Goal: Task Accomplishment & Management: Use online tool/utility

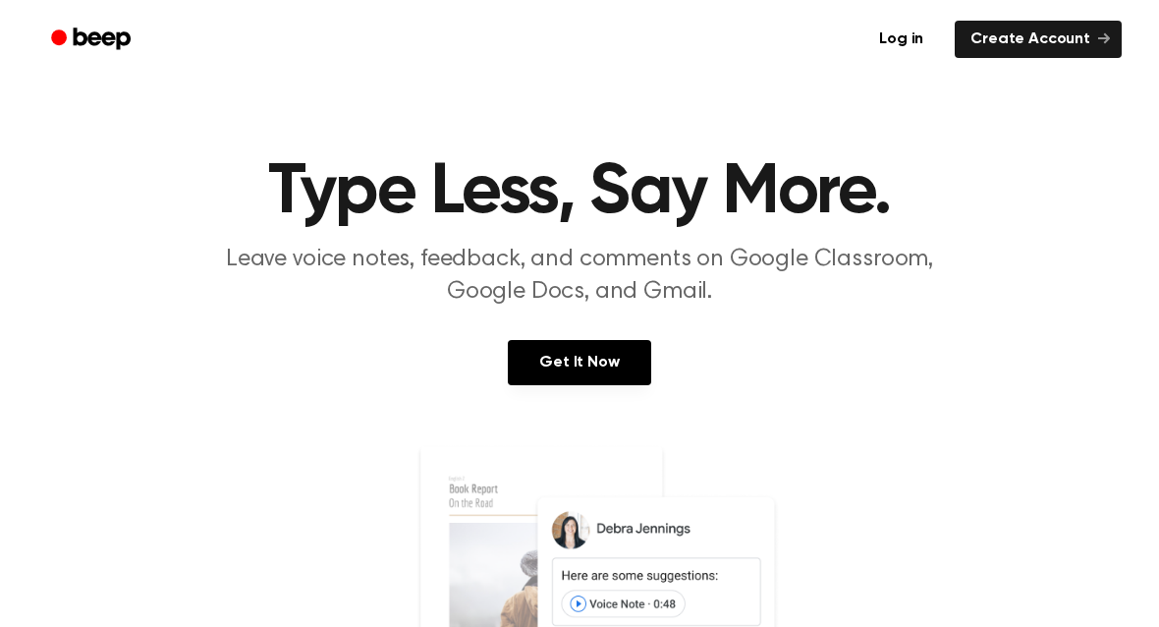
click at [585, 376] on link "Get It Now" at bounding box center [579, 362] width 142 height 45
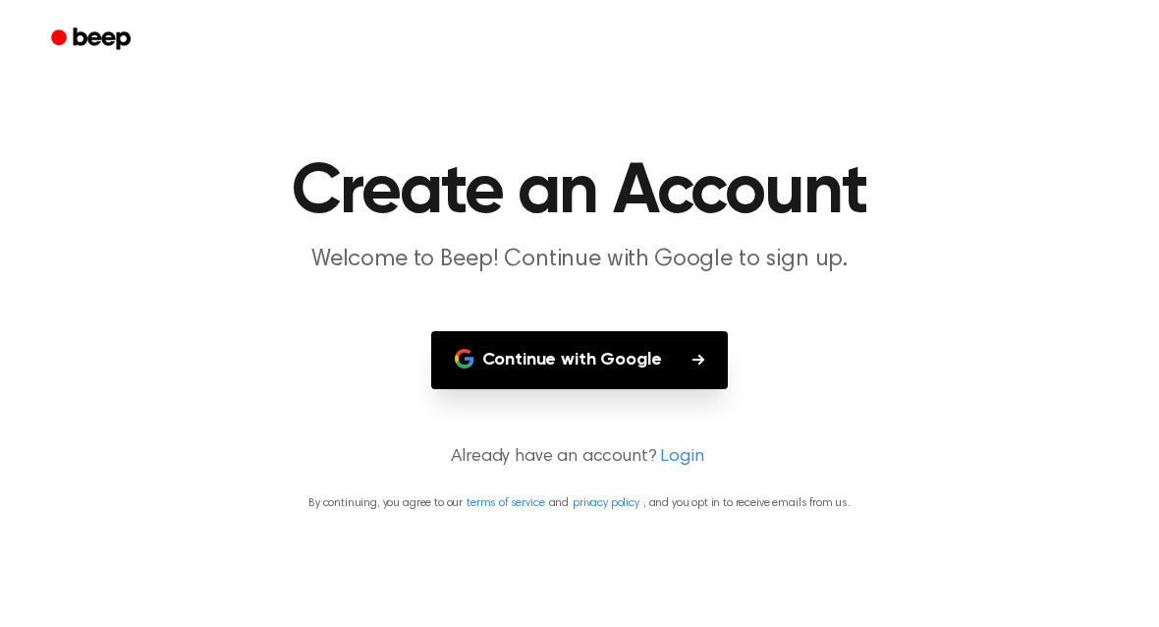
click at [683, 357] on button "Continue with Google" at bounding box center [580, 360] width 298 height 58
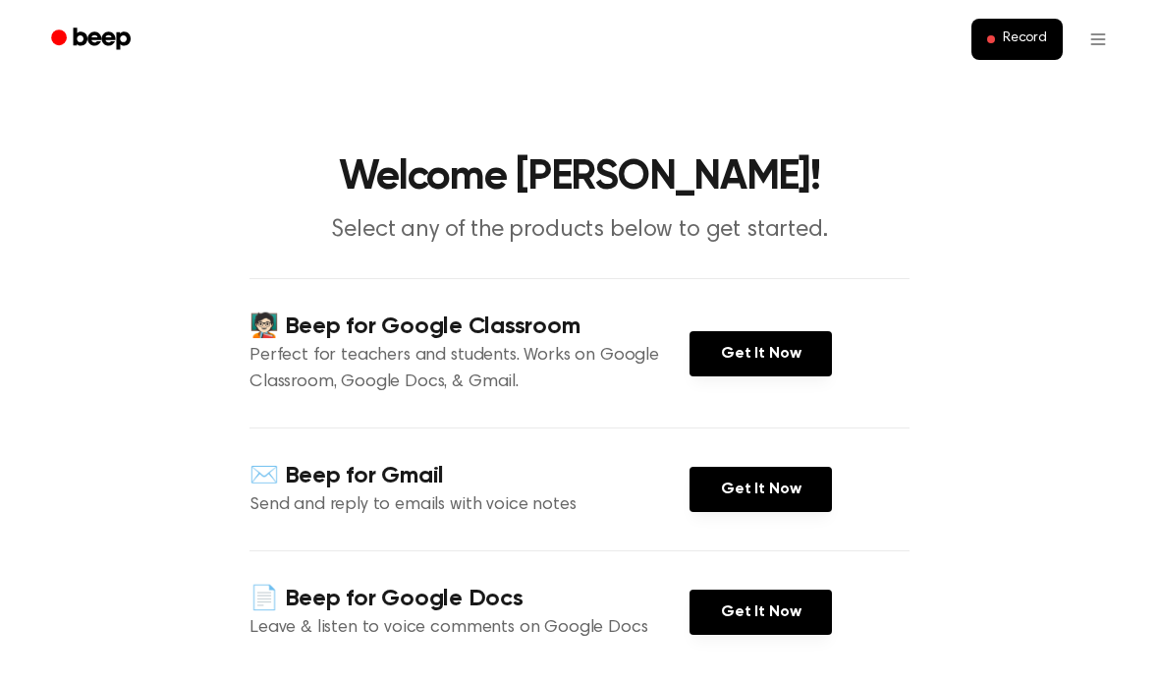
click at [767, 346] on link "Get It Now" at bounding box center [760, 353] width 142 height 45
click at [750, 342] on link "Get It Now" at bounding box center [760, 353] width 142 height 45
click at [1014, 45] on span "Record" at bounding box center [1025, 39] width 44 height 18
click at [751, 349] on link "Get It Now" at bounding box center [760, 353] width 142 height 45
click at [764, 350] on link "Get It Now" at bounding box center [760, 353] width 142 height 45
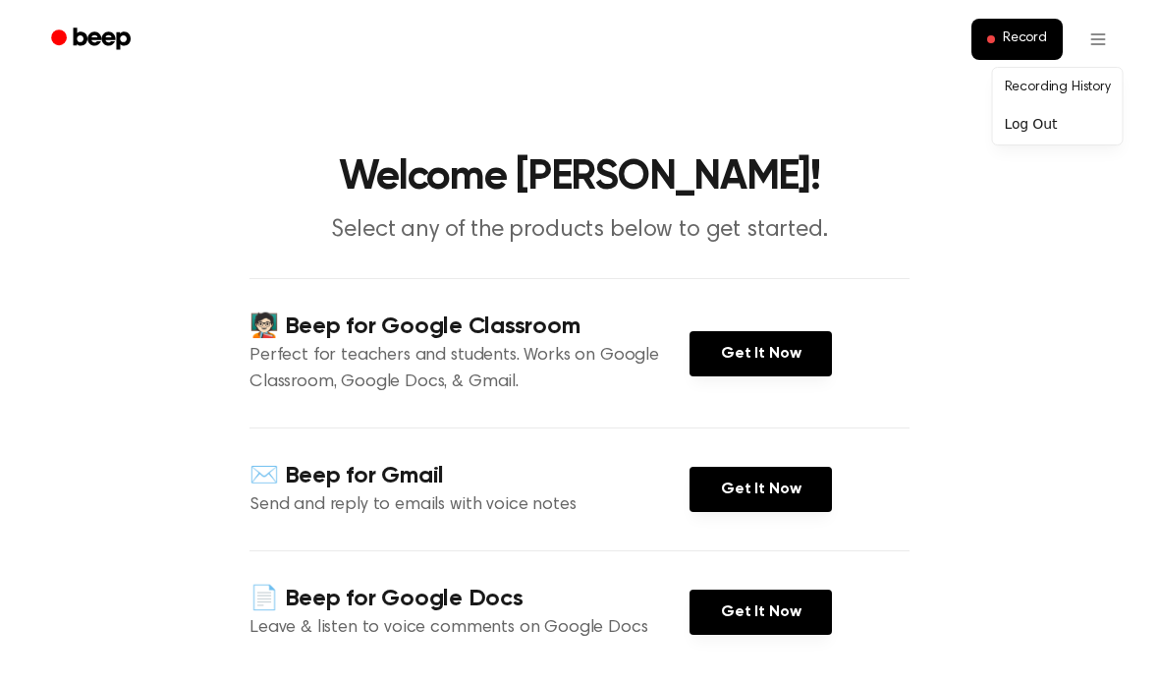
click at [757, 344] on link "Get It Now" at bounding box center [760, 353] width 142 height 45
click at [1045, 128] on div "Log Out" at bounding box center [1058, 124] width 122 height 32
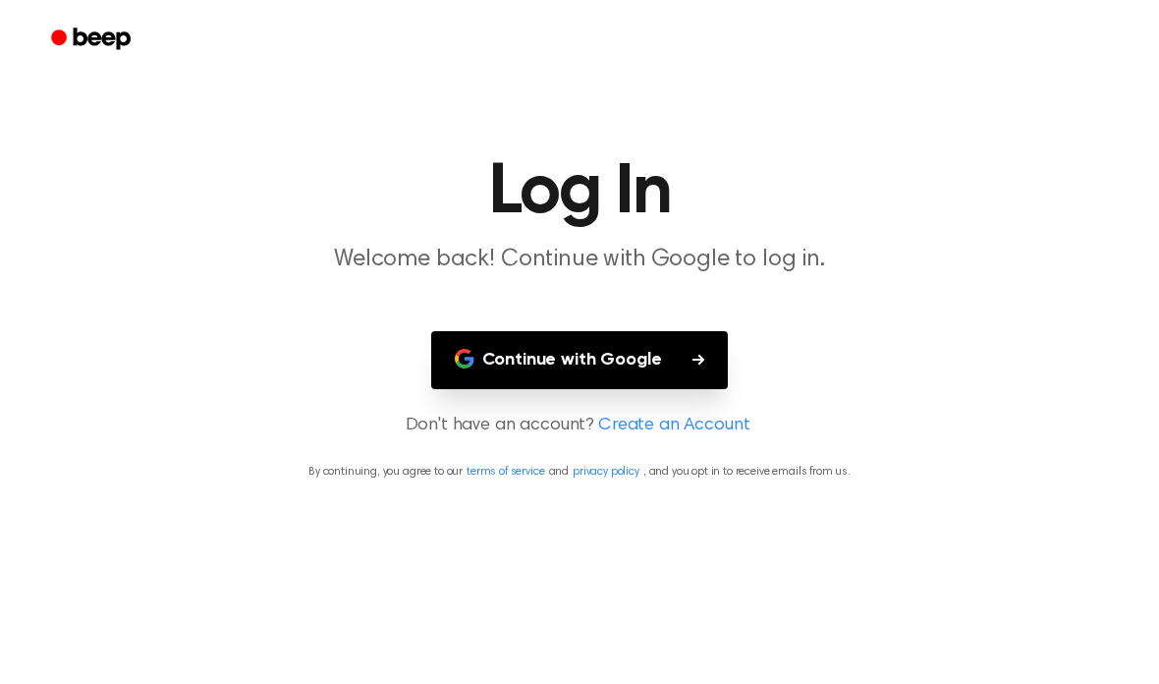
click at [669, 357] on button "Continue with Google" at bounding box center [580, 360] width 298 height 58
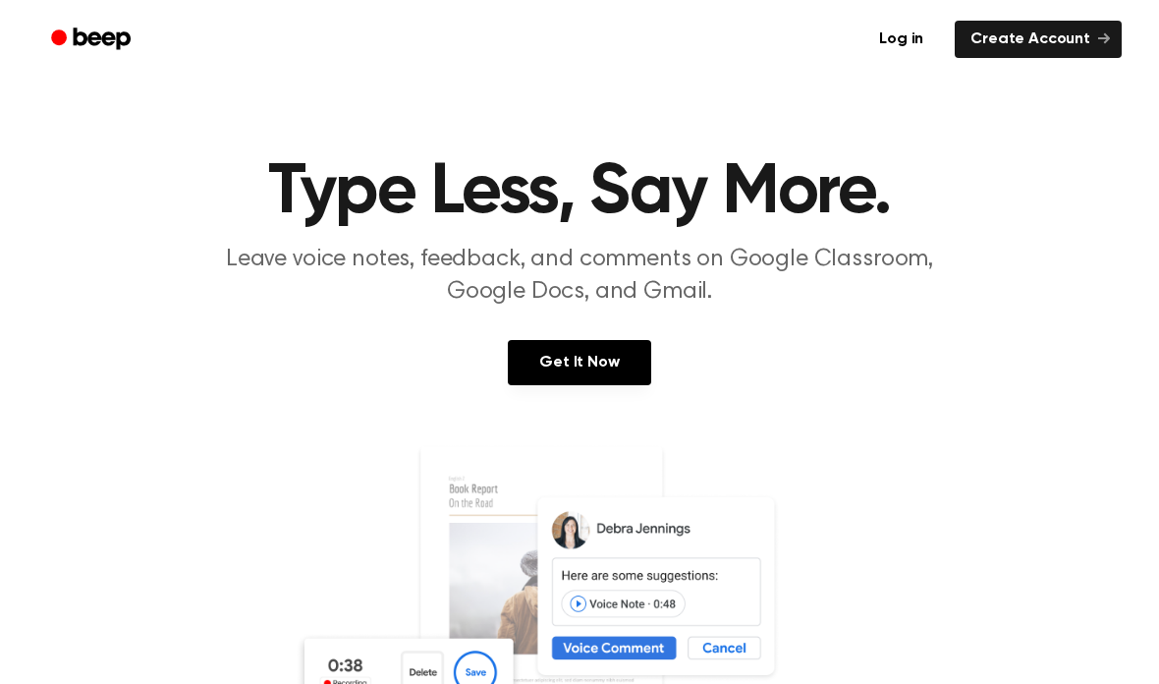
click at [541, 363] on link "Get It Now" at bounding box center [579, 362] width 142 height 45
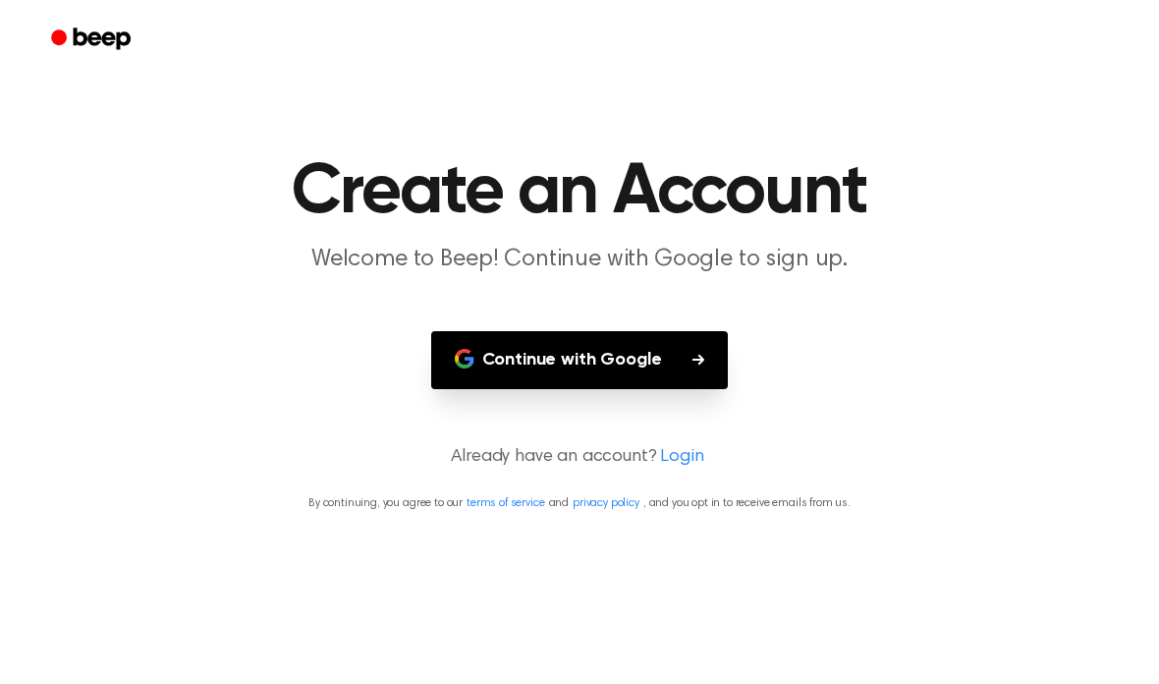
click at [488, 360] on button "Continue with Google" at bounding box center [580, 360] width 298 height 58
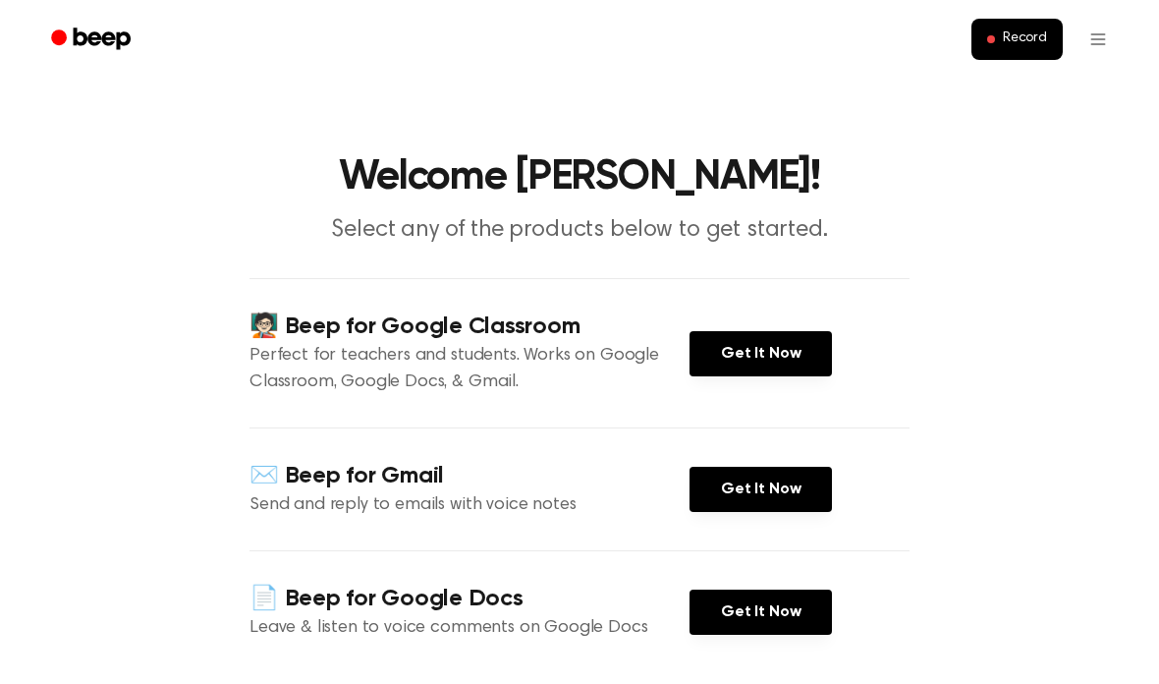
click at [751, 354] on link "Get It Now" at bounding box center [760, 353] width 142 height 45
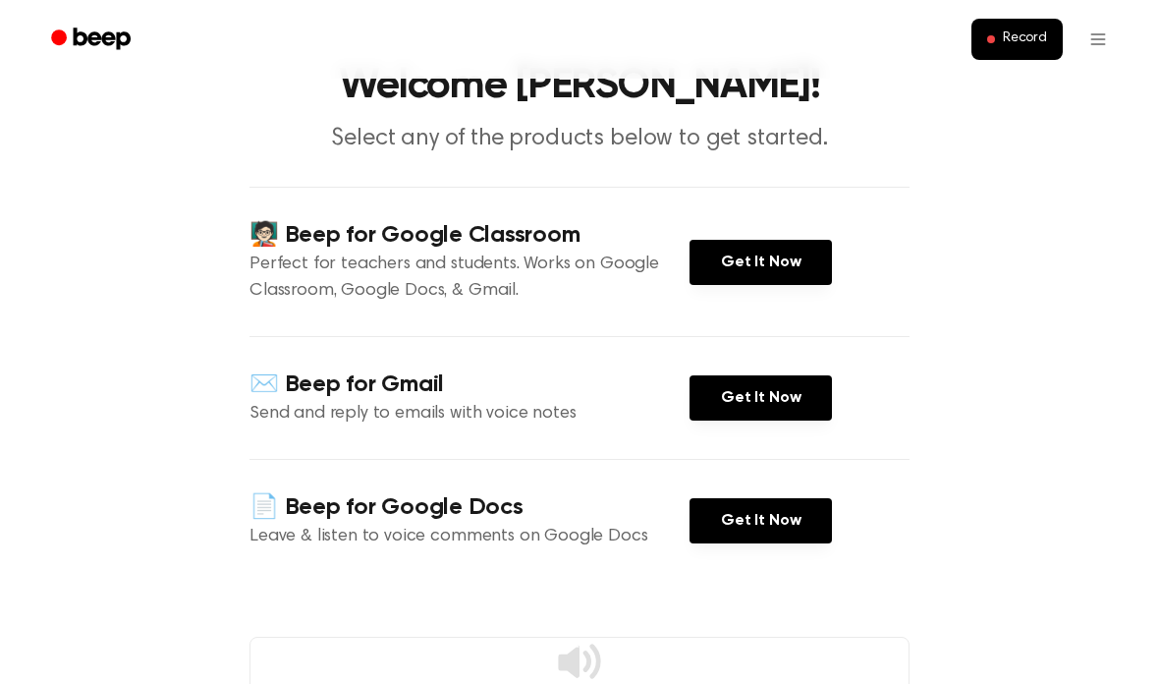
scroll to position [90, 0]
click at [757, 412] on link "Get It Now" at bounding box center [760, 398] width 142 height 45
click at [809, 258] on link "Get It Now" at bounding box center [760, 262] width 142 height 45
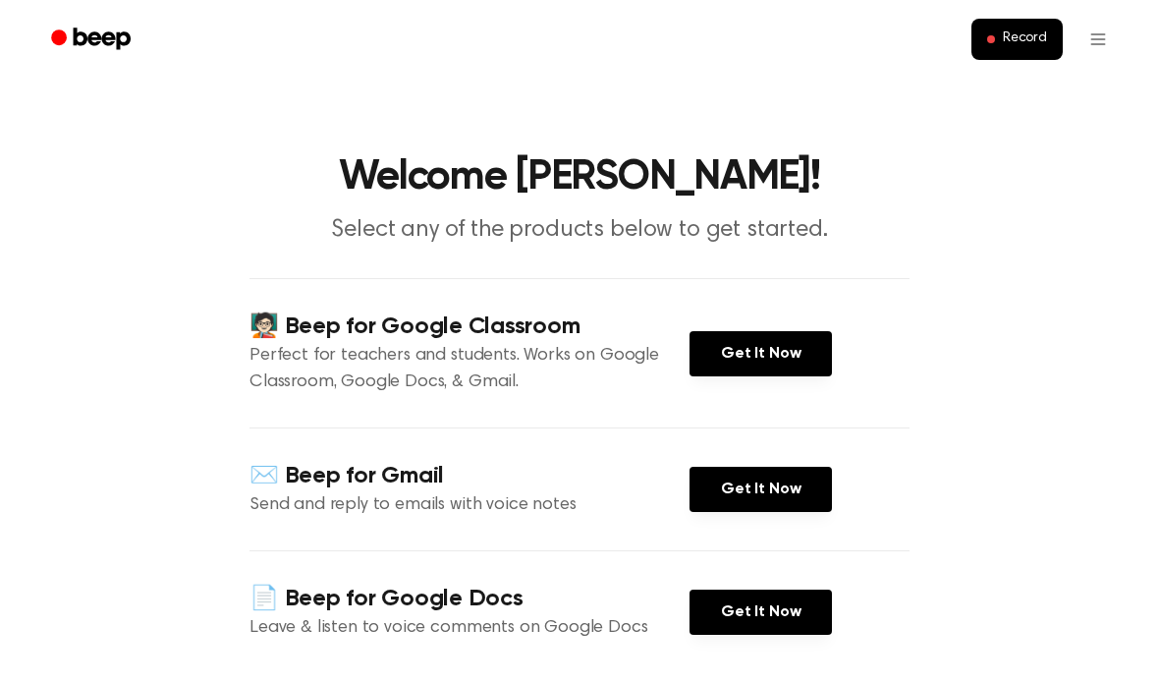
click at [1017, 28] on button "Record" at bounding box center [1016, 39] width 91 height 41
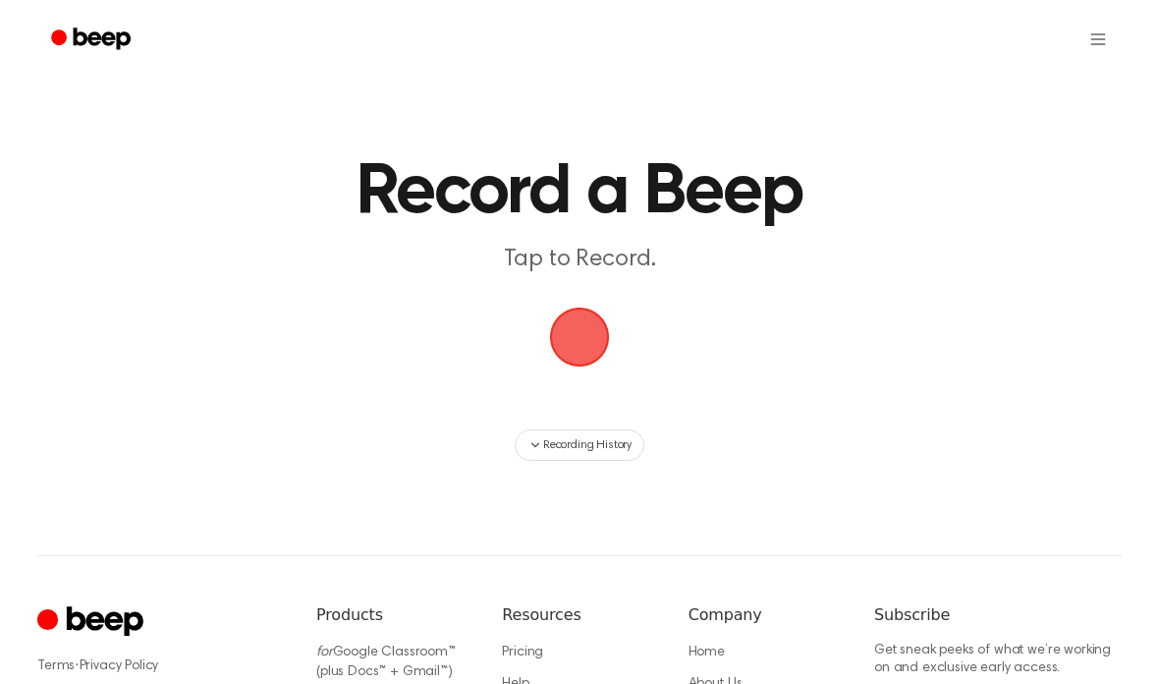
click at [570, 327] on span "button" at bounding box center [579, 336] width 55 height 55
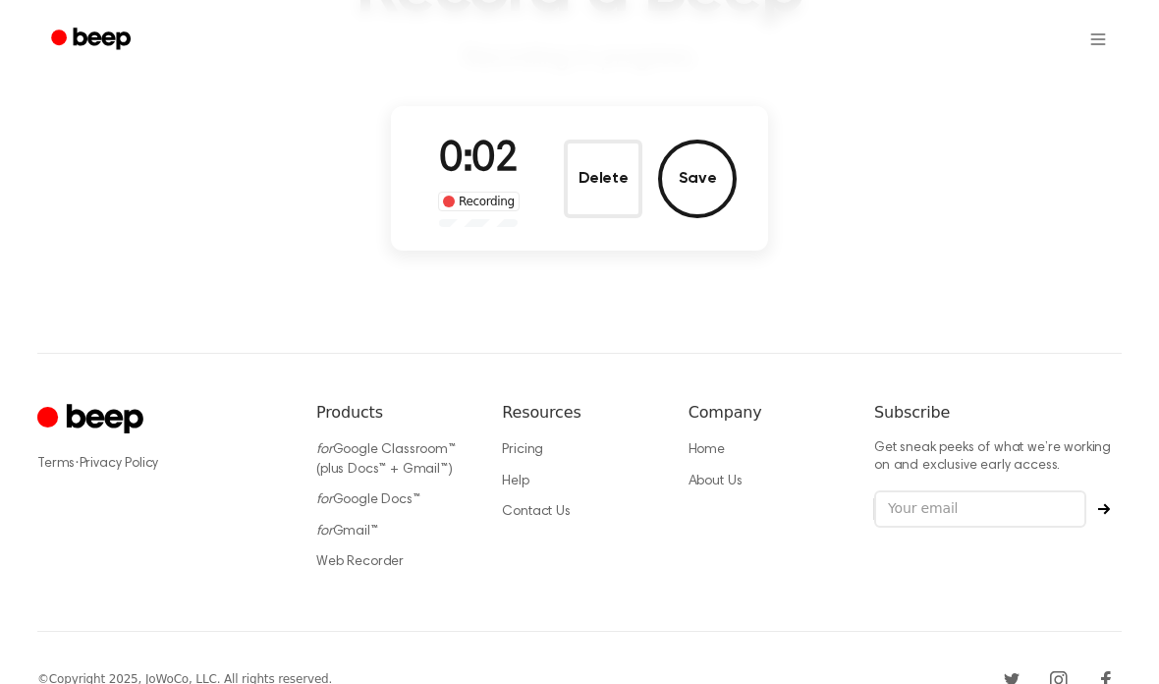
click at [704, 181] on button "Save" at bounding box center [697, 178] width 79 height 79
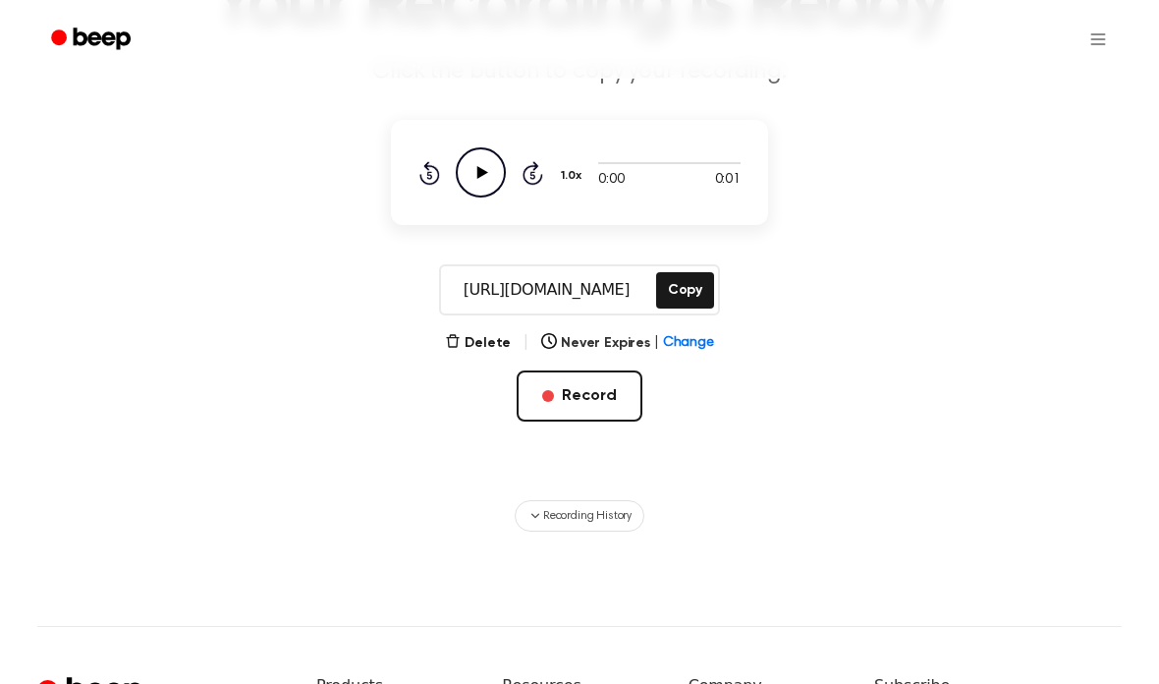
click at [502, 334] on button "Delete" at bounding box center [478, 343] width 66 height 21
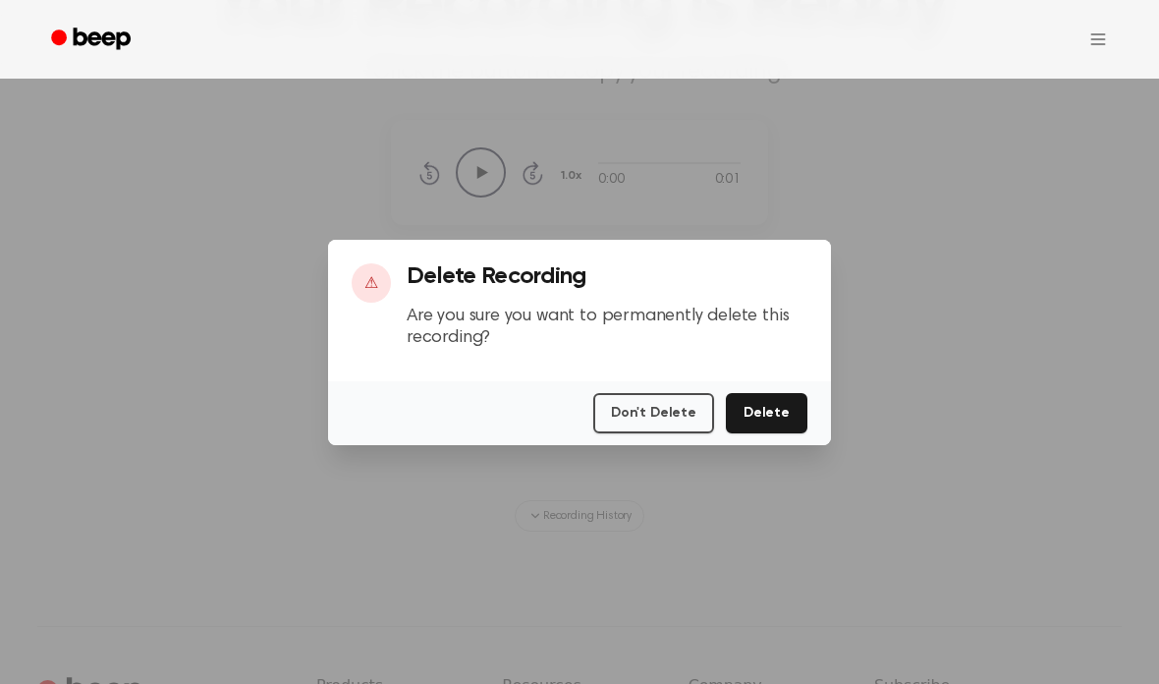
click at [773, 433] on button "Delete" at bounding box center [767, 413] width 82 height 40
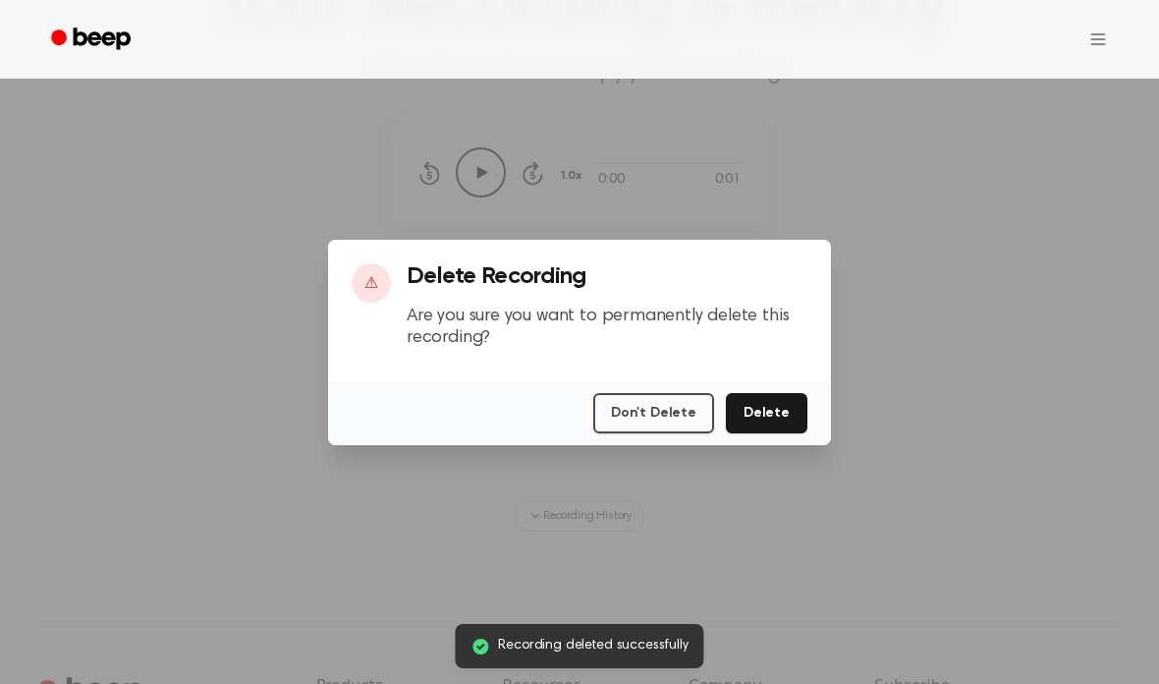
click at [777, 433] on button "Delete" at bounding box center [767, 413] width 82 height 40
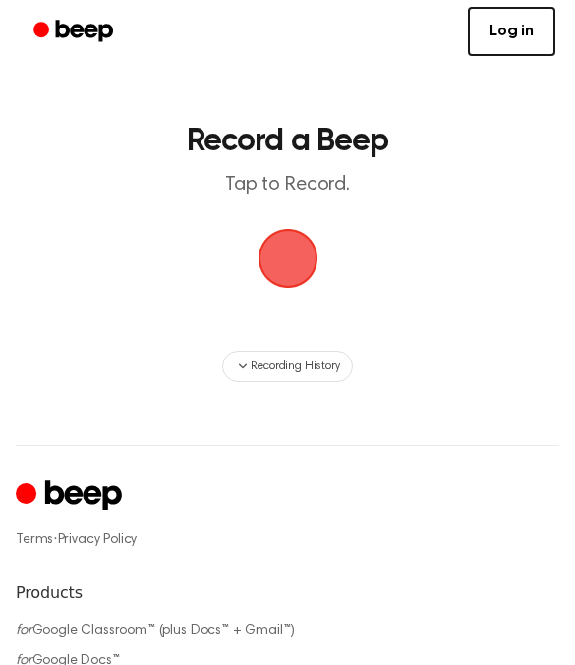
click at [501, 41] on link "Log in" at bounding box center [510, 31] width 87 height 49
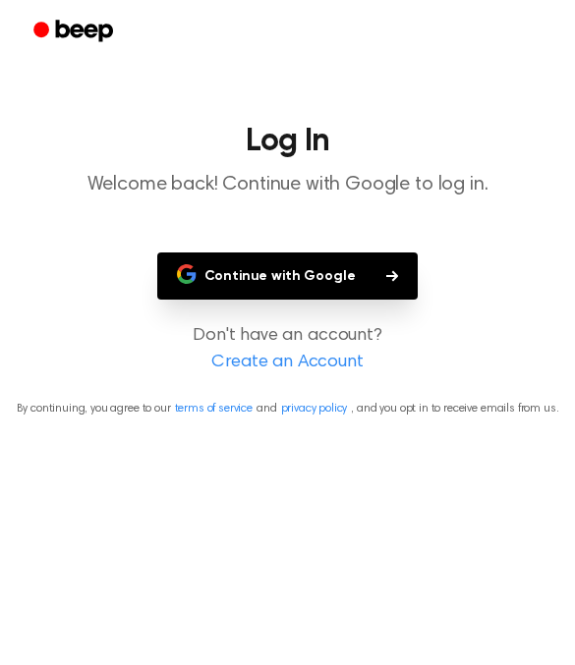
click at [228, 273] on button "Continue with Google" at bounding box center [287, 275] width 261 height 47
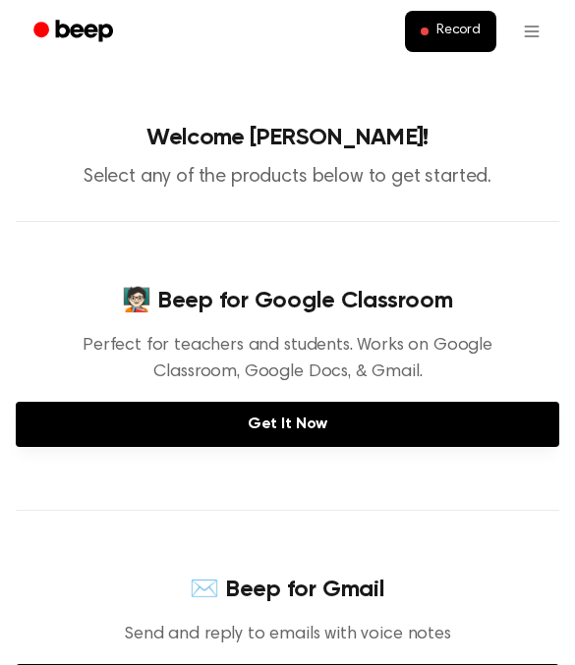
click at [453, 28] on span "Record" at bounding box center [458, 32] width 44 height 18
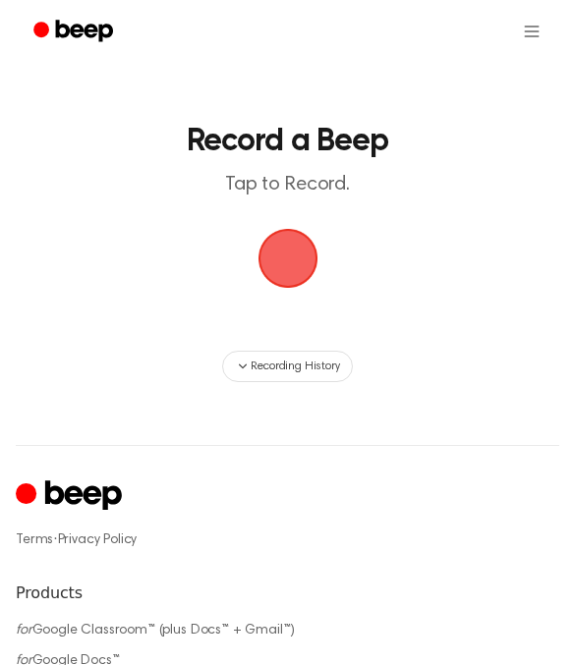
click at [292, 266] on span "button" at bounding box center [287, 259] width 64 height 64
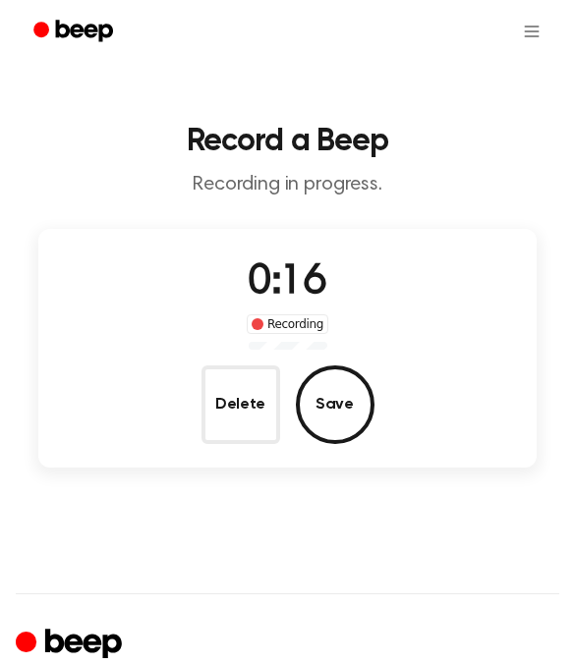
click at [245, 418] on button "Delete" at bounding box center [240, 404] width 79 height 79
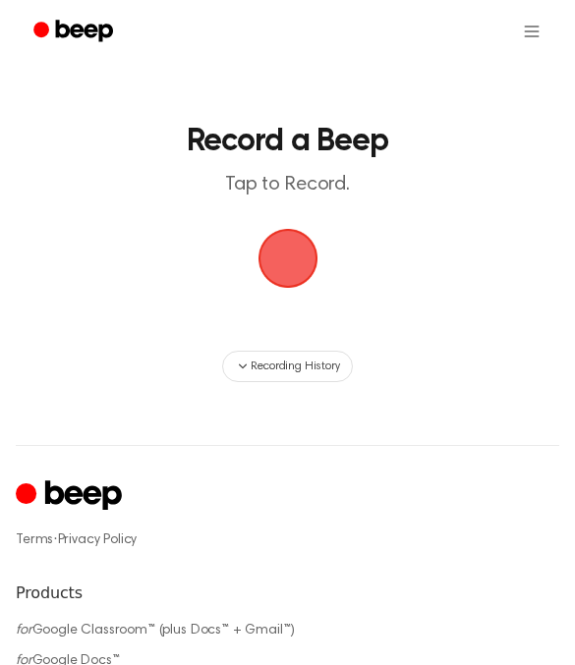
click at [277, 265] on span "button" at bounding box center [286, 258] width 67 height 67
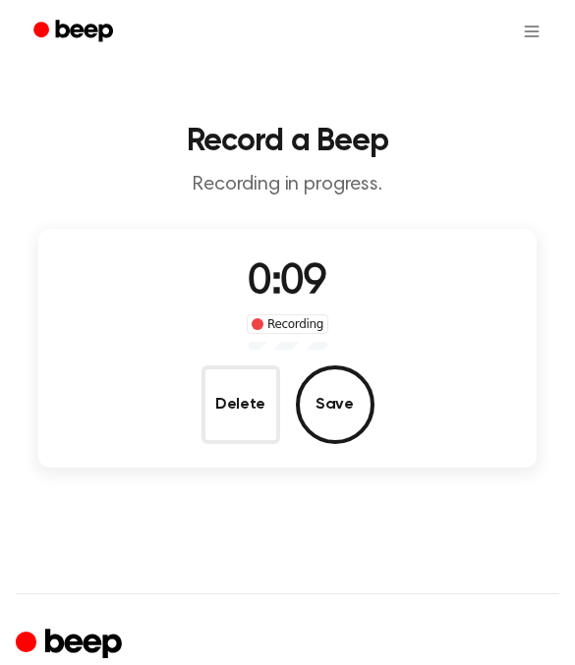
click at [220, 399] on button "Delete" at bounding box center [240, 404] width 79 height 79
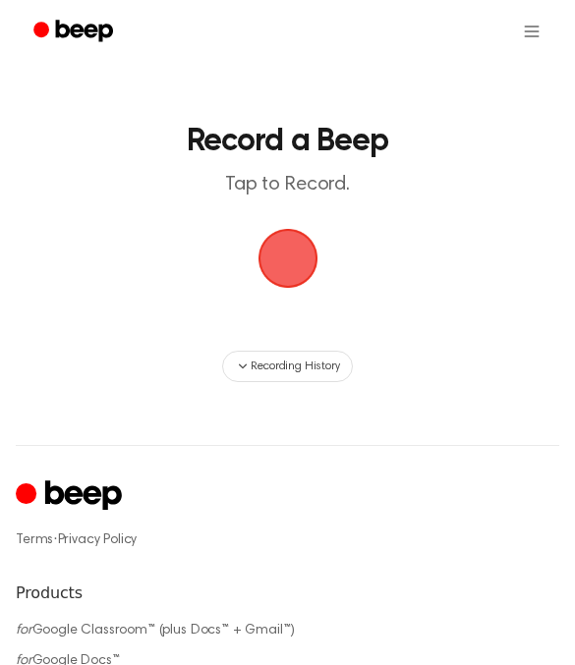
click at [302, 255] on span "button" at bounding box center [286, 258] width 67 height 67
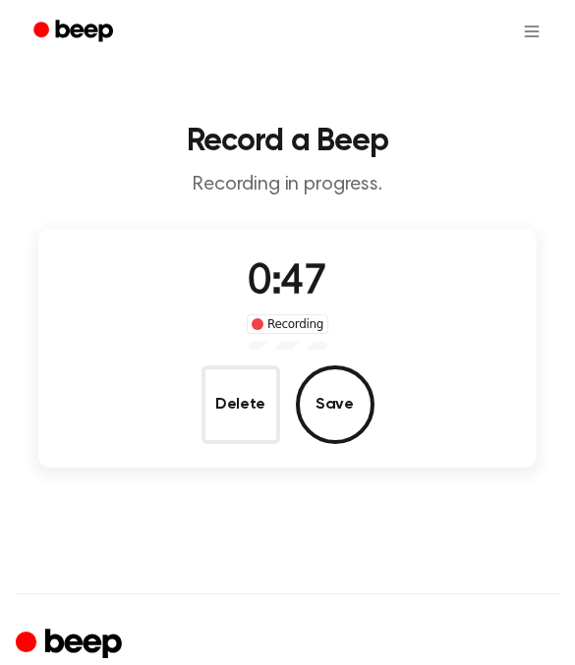
click at [240, 387] on button "Delete" at bounding box center [240, 404] width 79 height 79
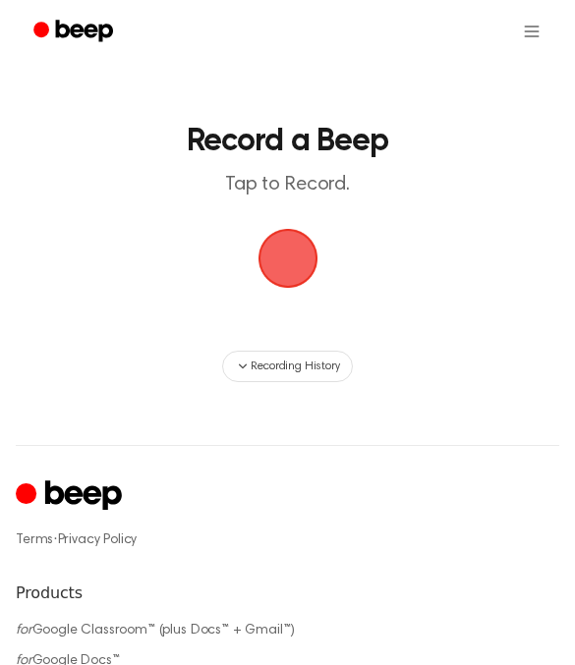
click at [278, 254] on span "button" at bounding box center [287, 258] width 84 height 84
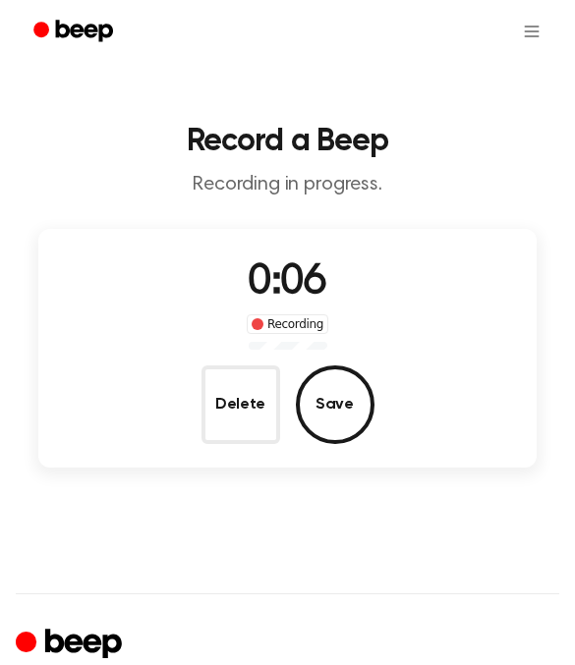
click at [238, 384] on button "Delete" at bounding box center [240, 404] width 79 height 79
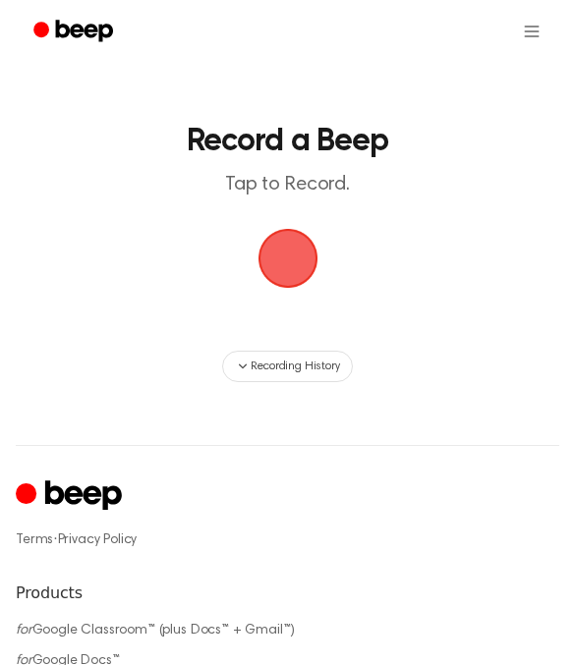
click at [290, 242] on span "button" at bounding box center [287, 257] width 95 height 95
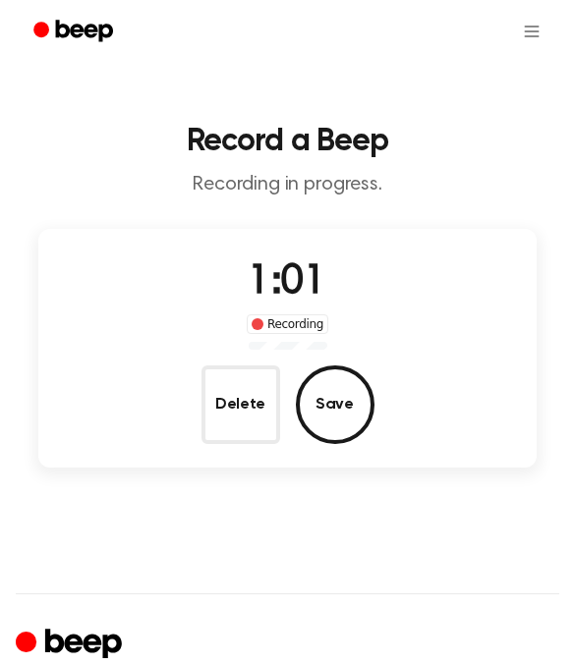
click at [327, 402] on button "Save" at bounding box center [335, 404] width 79 height 79
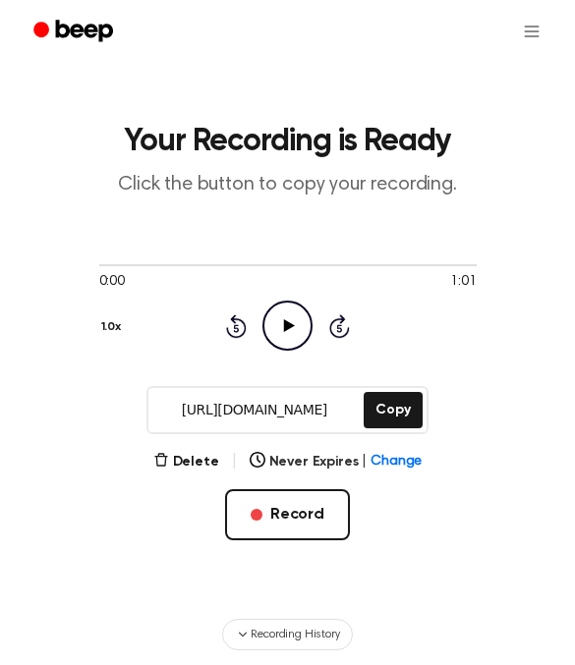
click at [283, 328] on icon "Play Audio" at bounding box center [287, 326] width 50 height 50
click at [286, 338] on icon "Pause Audio" at bounding box center [287, 326] width 50 height 50
click at [287, 324] on icon at bounding box center [289, 325] width 11 height 13
click at [378, 412] on button "Copy" at bounding box center [392, 410] width 58 height 36
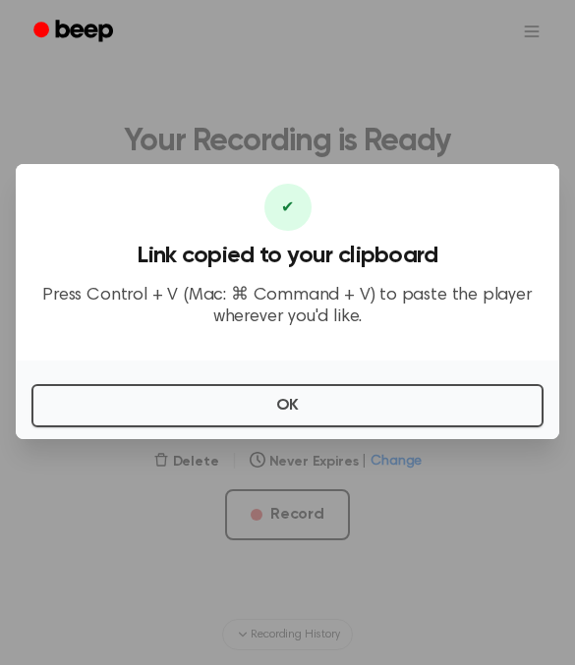
click at [168, 427] on button "OK" at bounding box center [287, 405] width 512 height 43
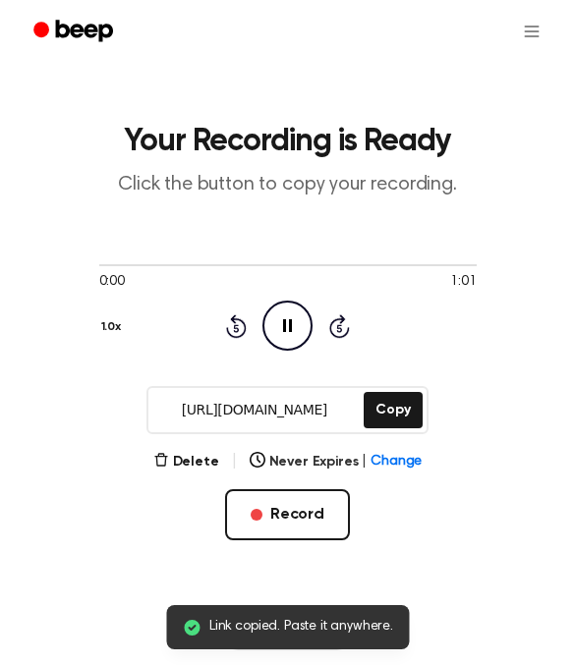
click at [276, 329] on icon "Pause Audio" at bounding box center [287, 326] width 50 height 50
click at [281, 326] on icon "Play Audio" at bounding box center [287, 326] width 50 height 50
click at [337, 335] on icon "Skip 5 seconds" at bounding box center [339, 326] width 22 height 26
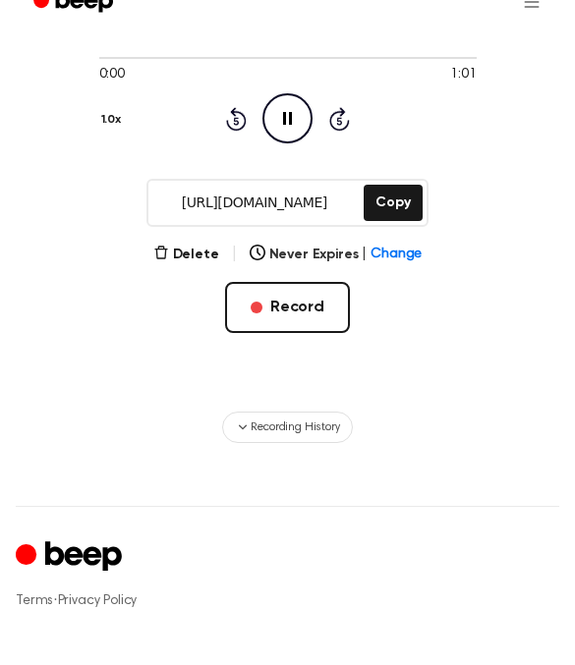
scroll to position [207, 0]
click at [192, 248] on button "Delete" at bounding box center [186, 255] width 66 height 21
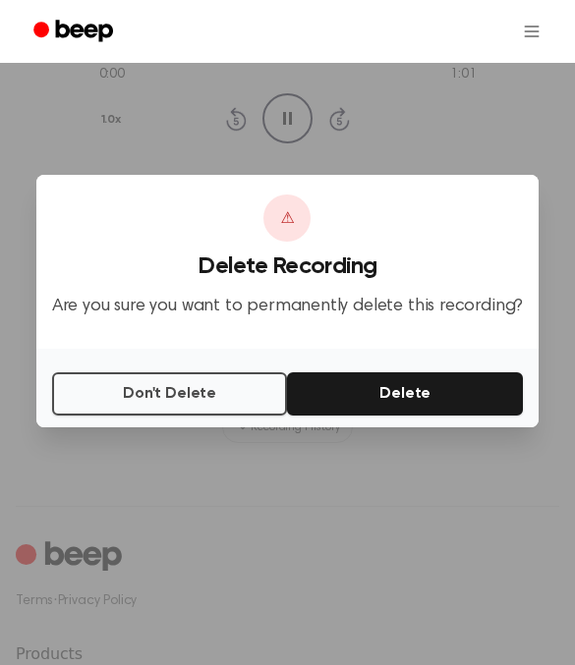
click at [190, 415] on button "Don't Delete" at bounding box center [170, 393] width 236 height 43
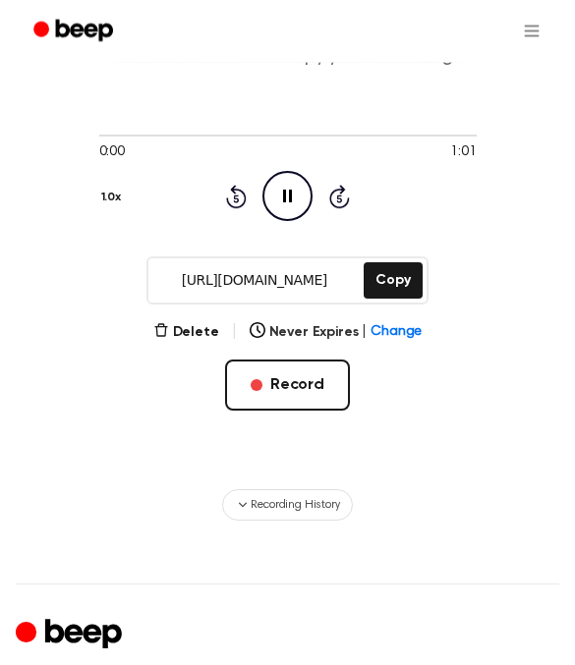
scroll to position [120, 0]
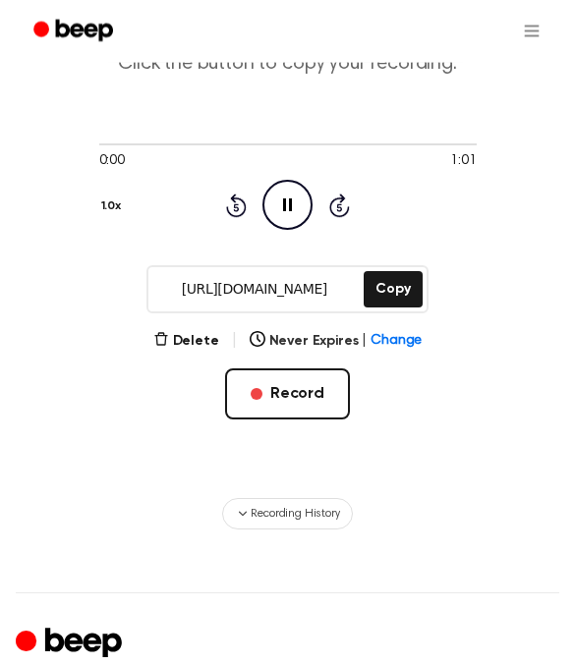
click at [266, 400] on button "Record" at bounding box center [287, 394] width 125 height 51
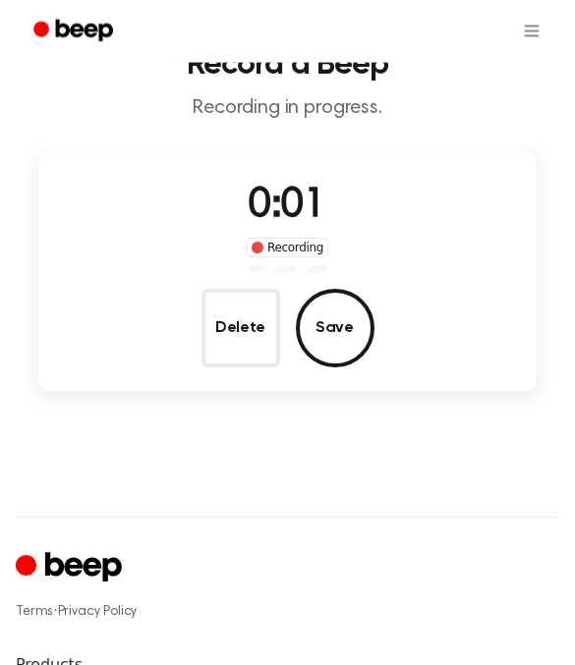
scroll to position [75, 0]
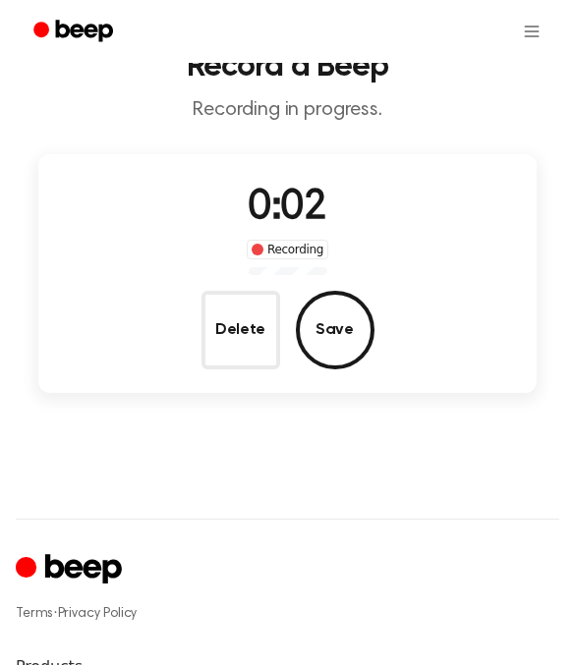
click at [236, 336] on button "Delete" at bounding box center [240, 330] width 79 height 79
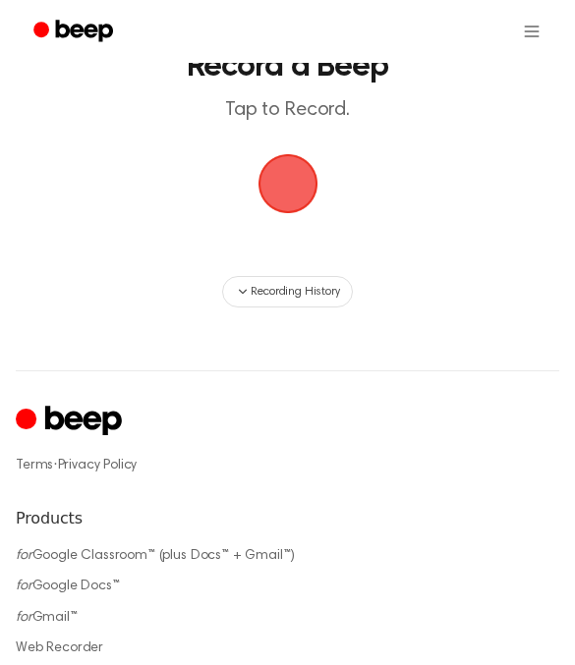
click at [277, 186] on span "button" at bounding box center [286, 183] width 73 height 73
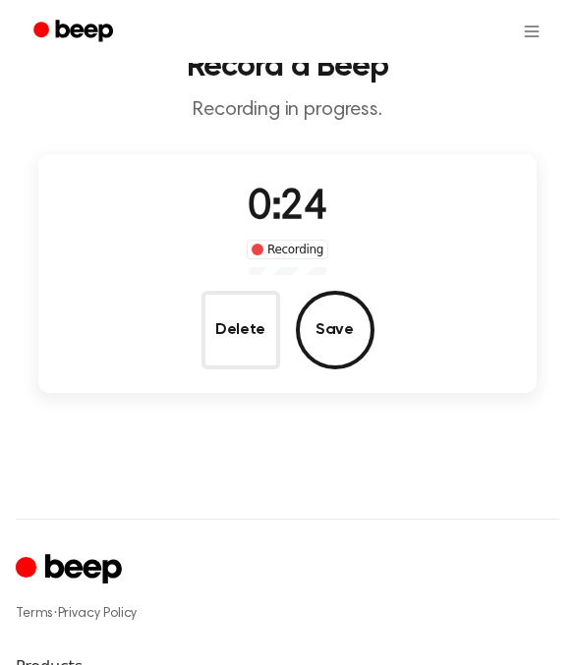
click at [249, 346] on button "Delete" at bounding box center [240, 330] width 79 height 79
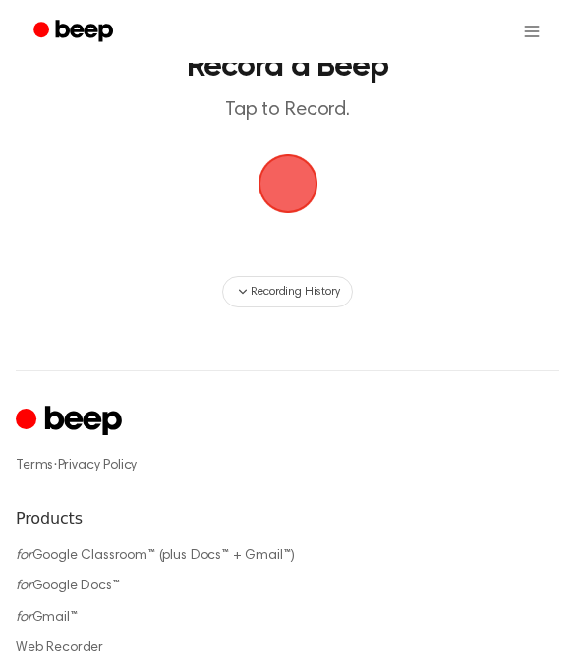
click at [295, 170] on span "button" at bounding box center [287, 183] width 79 height 79
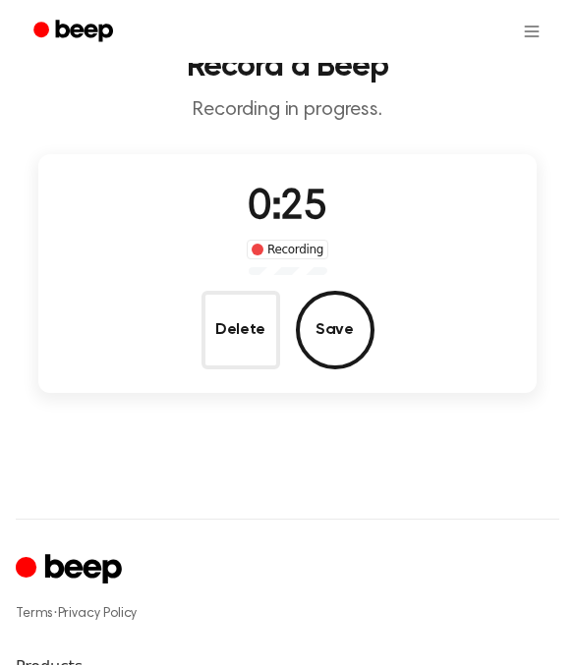
click at [229, 333] on button "Delete" at bounding box center [240, 330] width 79 height 79
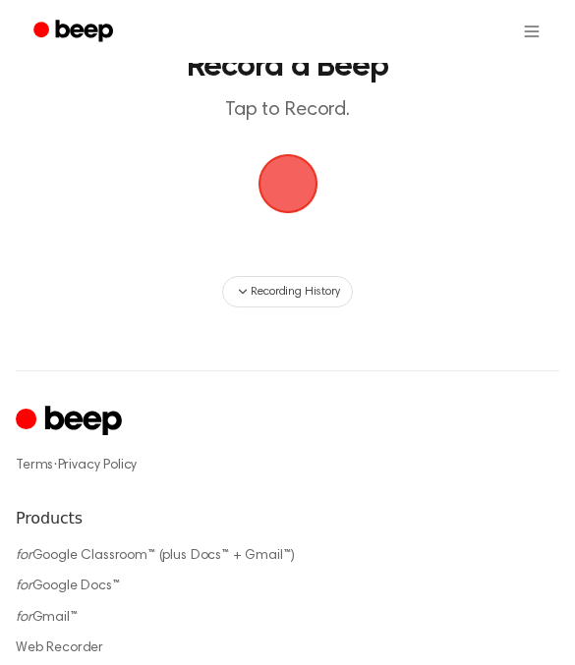
click at [286, 177] on span "button" at bounding box center [287, 183] width 79 height 79
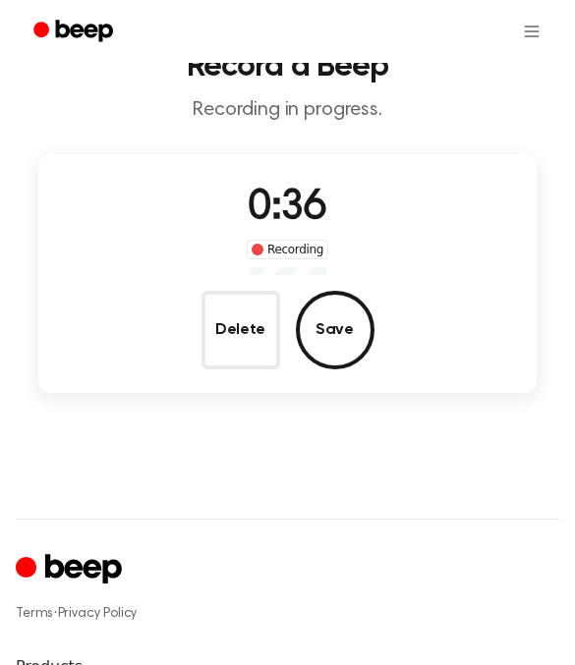
click at [259, 328] on button "Delete" at bounding box center [240, 330] width 79 height 79
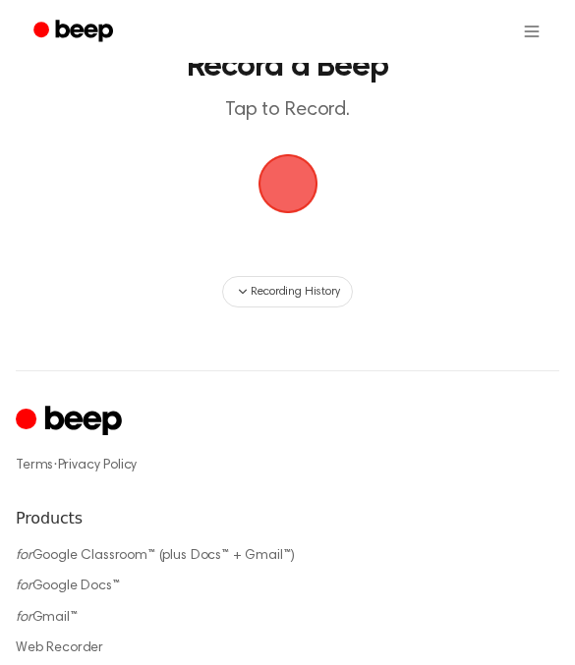
click at [291, 179] on span "button" at bounding box center [287, 183] width 81 height 81
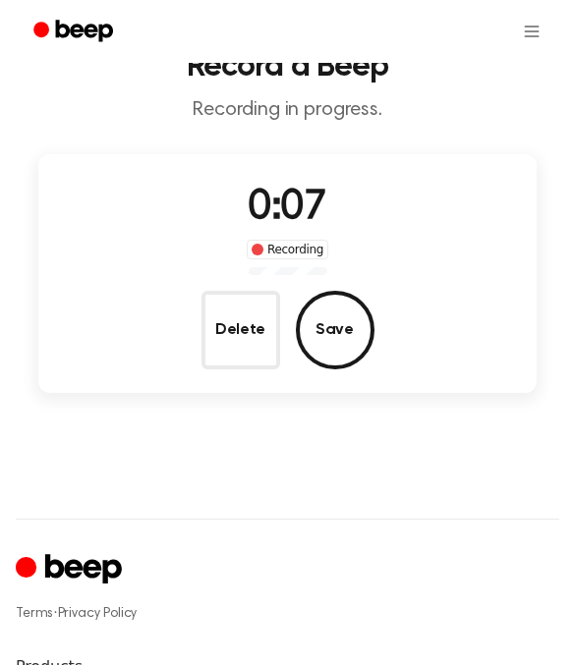
click at [247, 335] on button "Delete" at bounding box center [240, 330] width 79 height 79
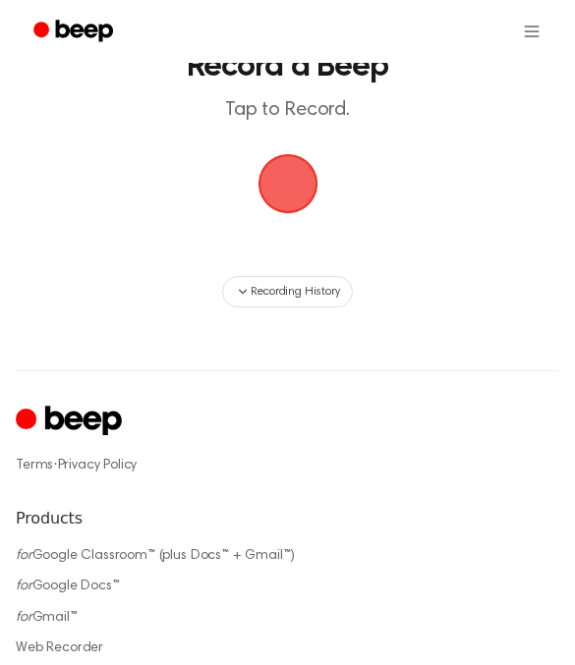
click at [289, 184] on span "button" at bounding box center [286, 183] width 73 height 73
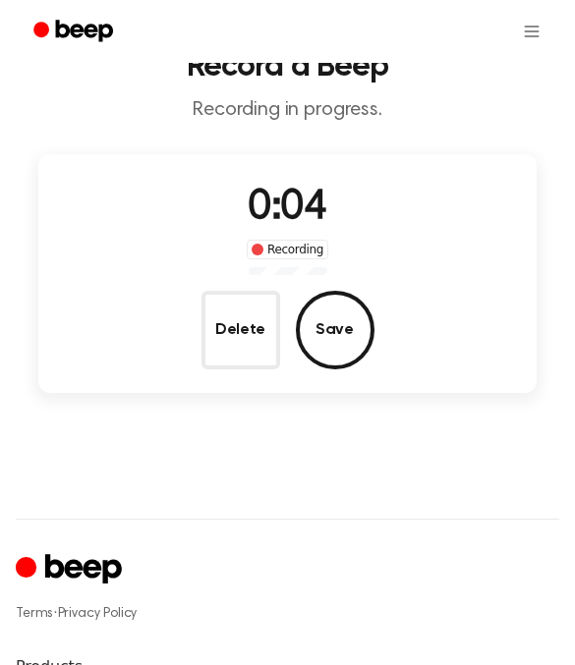
click at [208, 331] on button "Delete" at bounding box center [240, 330] width 79 height 79
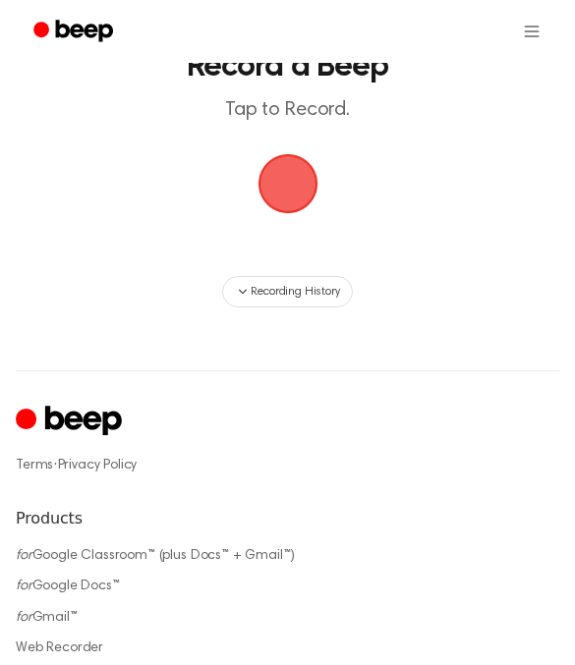
click at [299, 186] on span "button" at bounding box center [288, 183] width 82 height 82
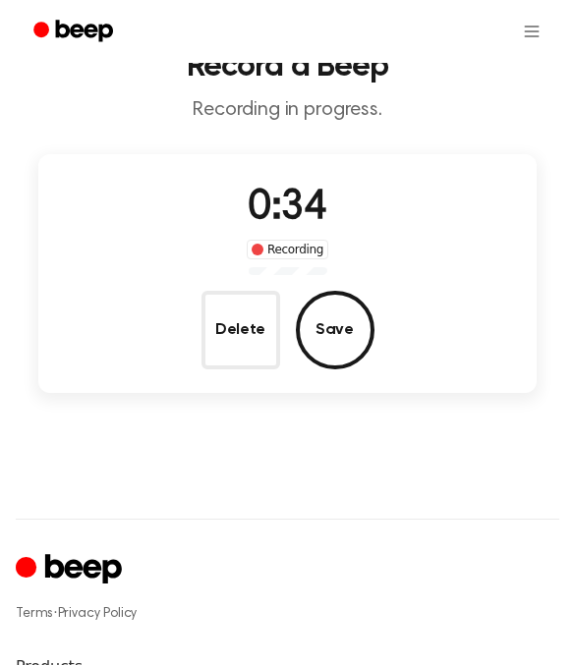
click at [221, 363] on button "Delete" at bounding box center [240, 330] width 79 height 79
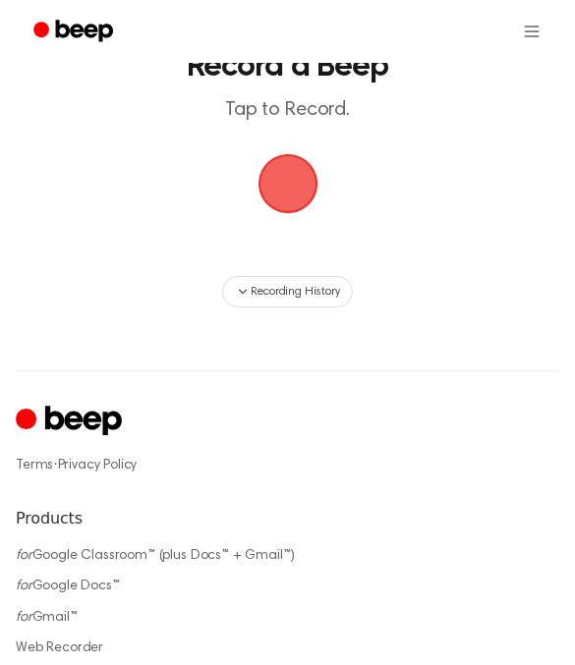
click at [292, 194] on span "button" at bounding box center [286, 183] width 73 height 73
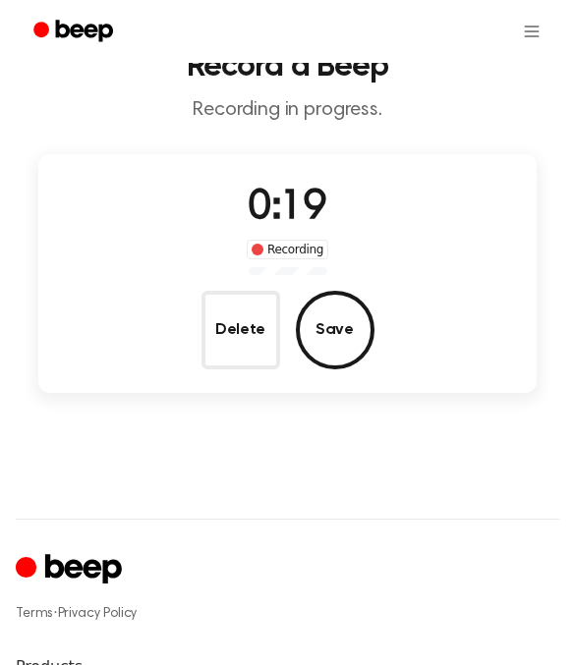
click at [236, 327] on button "Delete" at bounding box center [240, 330] width 79 height 79
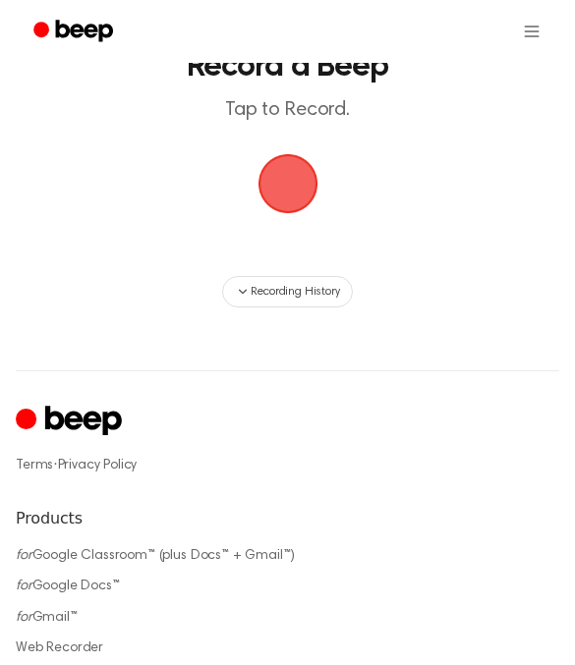
click at [283, 190] on span "button" at bounding box center [288, 183] width 86 height 86
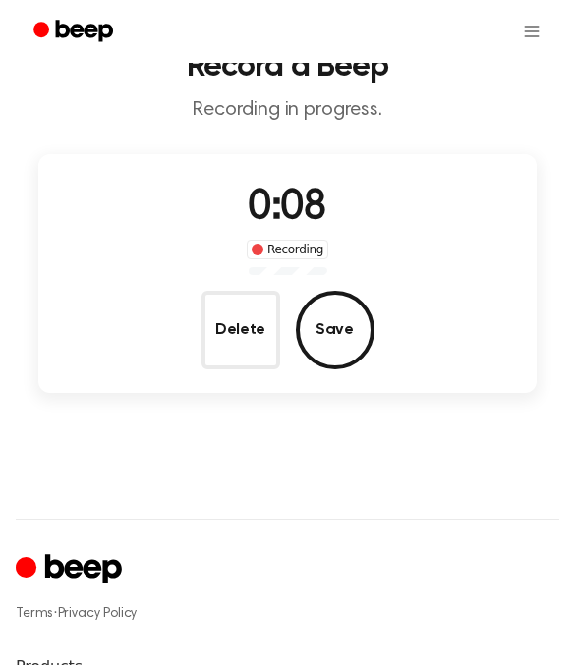
click at [228, 324] on button "Delete" at bounding box center [240, 330] width 79 height 79
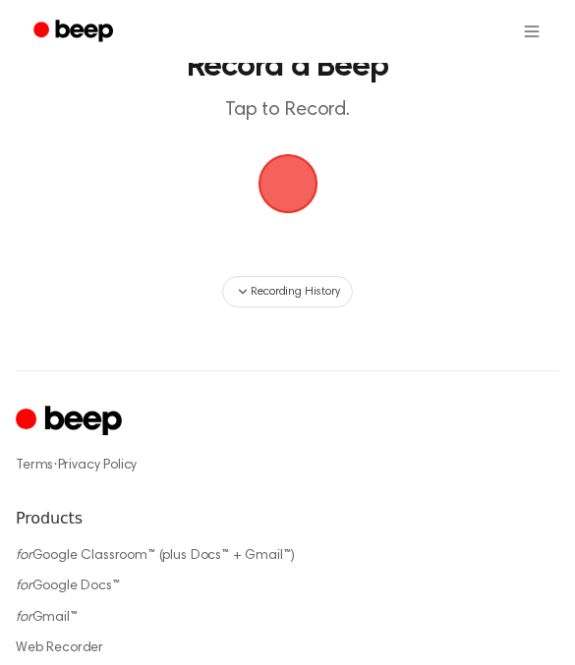
click at [301, 165] on span "button" at bounding box center [287, 183] width 71 height 71
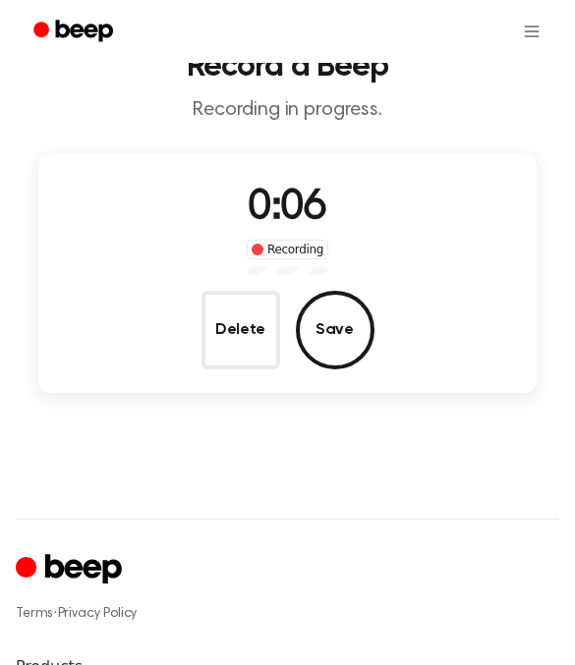
click at [219, 332] on button "Delete" at bounding box center [240, 330] width 79 height 79
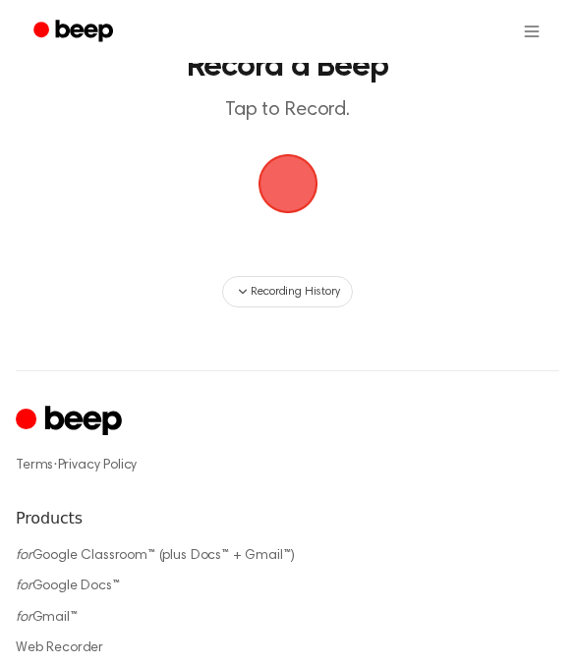
click at [284, 187] on span "button" at bounding box center [288, 183] width 88 height 88
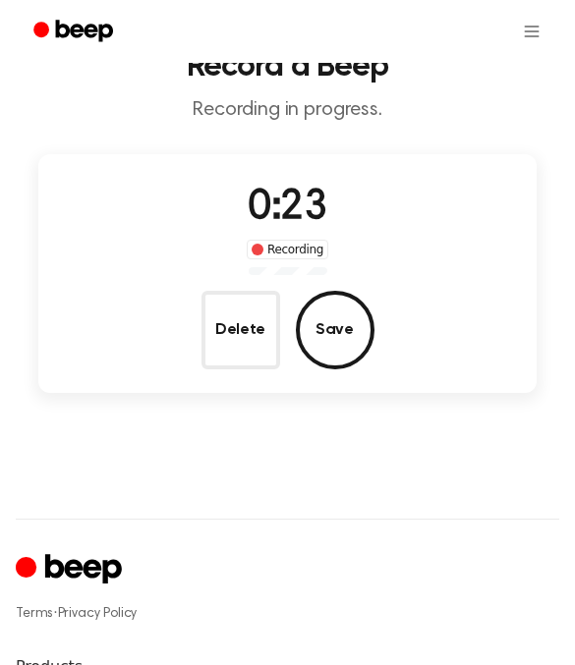
click at [231, 331] on button "Delete" at bounding box center [240, 330] width 79 height 79
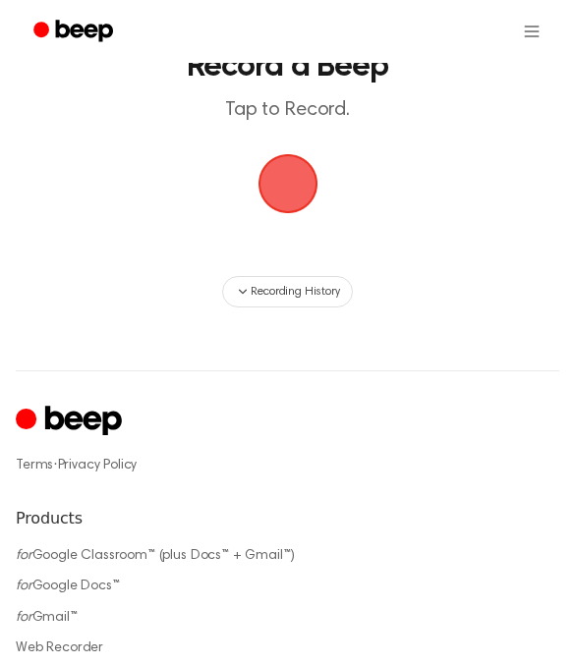
click at [292, 187] on span "button" at bounding box center [287, 183] width 79 height 79
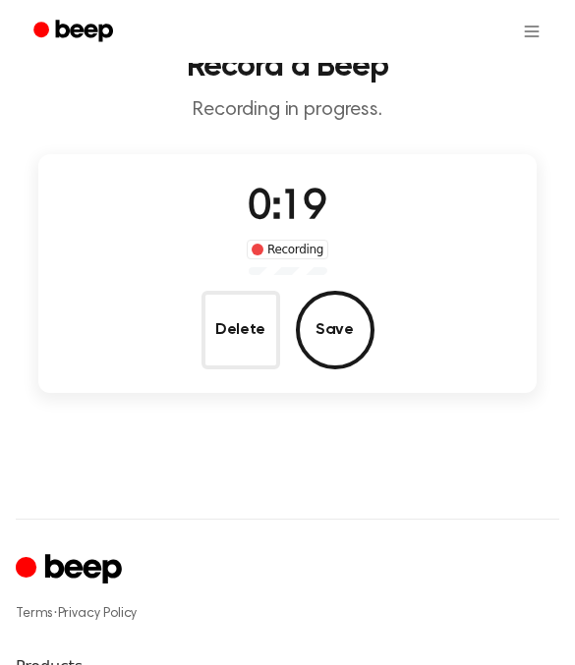
click at [234, 326] on button "Delete" at bounding box center [240, 330] width 79 height 79
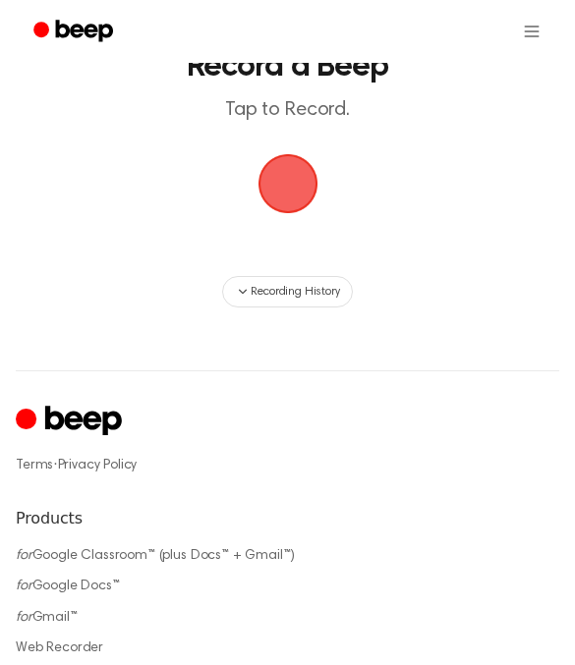
click at [294, 186] on span "button" at bounding box center [287, 183] width 84 height 84
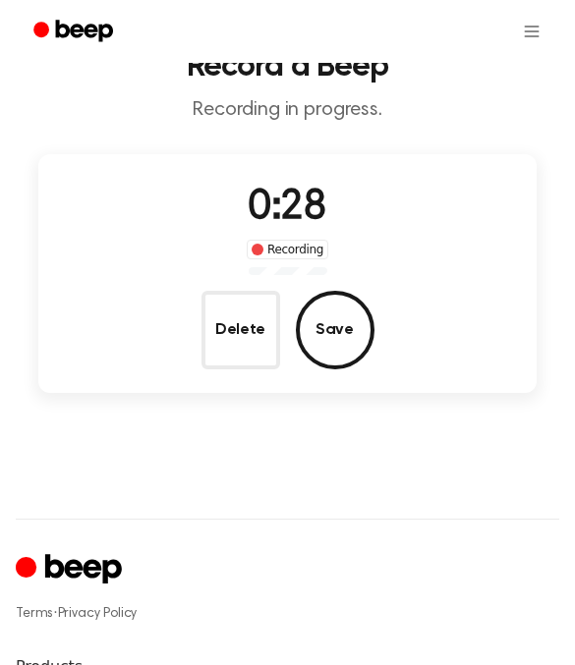
click at [229, 319] on button "Delete" at bounding box center [240, 330] width 79 height 79
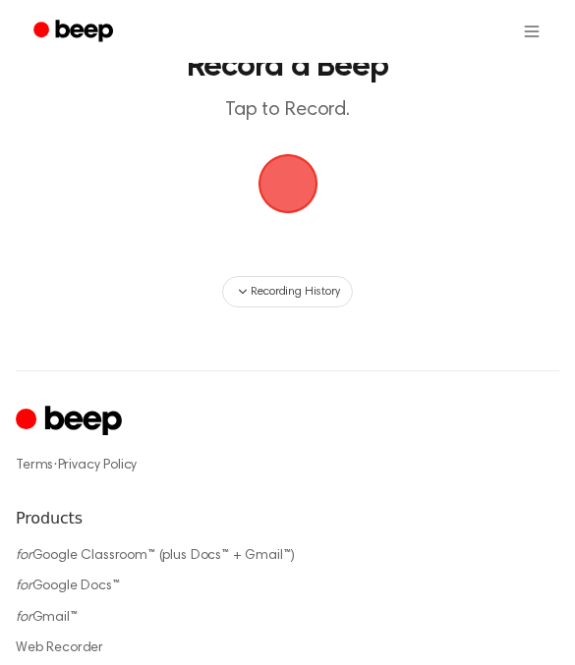
click at [271, 168] on span "button" at bounding box center [288, 183] width 88 height 88
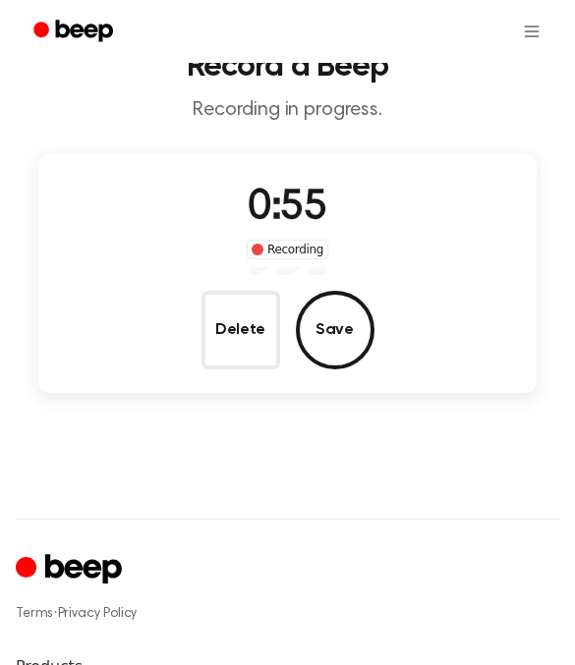
click at [258, 338] on button "Delete" at bounding box center [240, 330] width 79 height 79
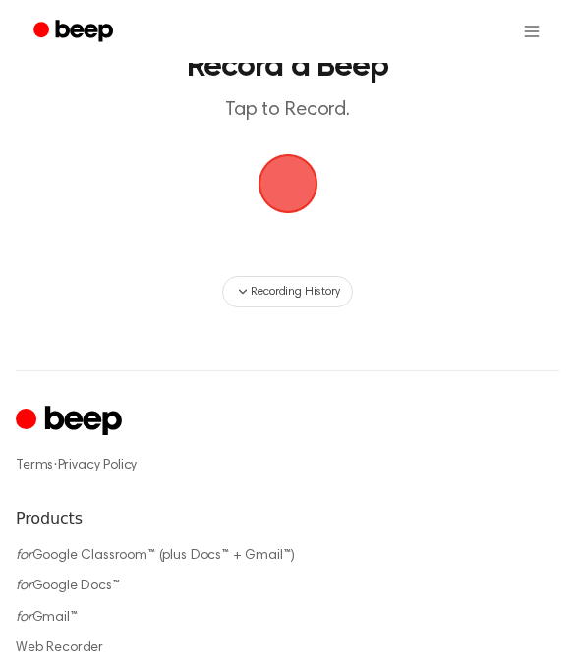
click at [301, 182] on span "button" at bounding box center [287, 183] width 91 height 91
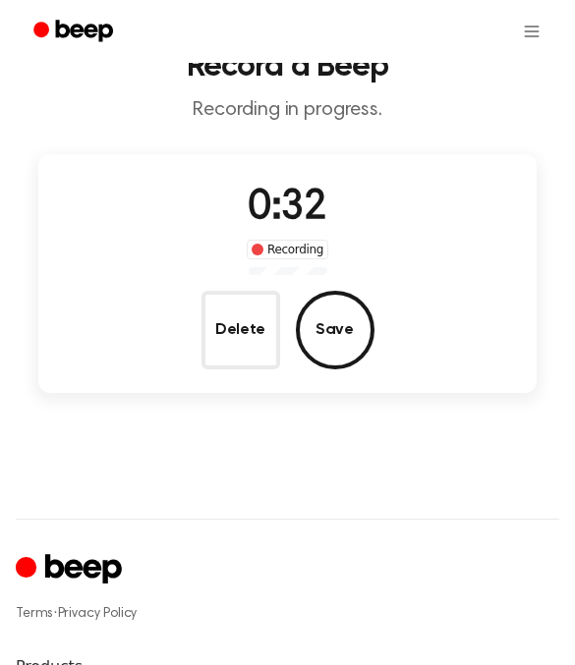
click at [256, 351] on button "Delete" at bounding box center [240, 330] width 79 height 79
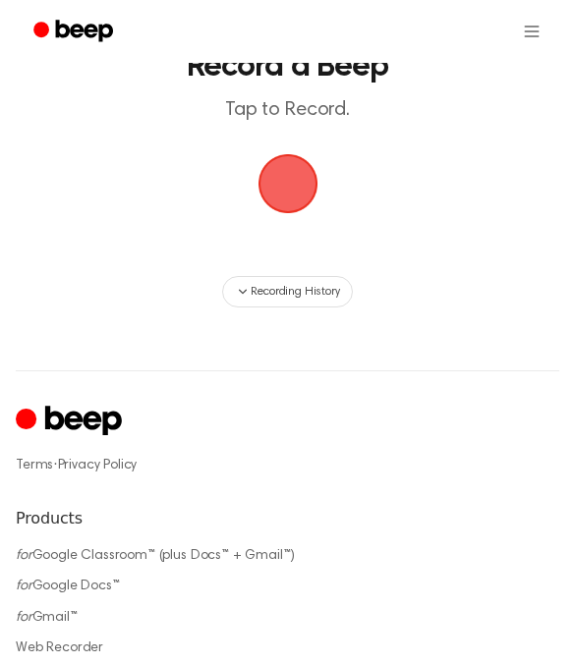
click at [275, 177] on span "button" at bounding box center [287, 183] width 84 height 84
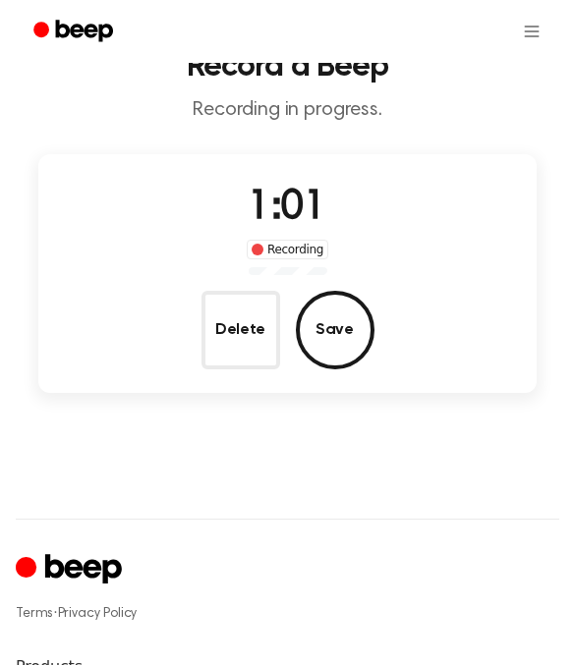
click at [329, 325] on button "Save" at bounding box center [335, 330] width 79 height 79
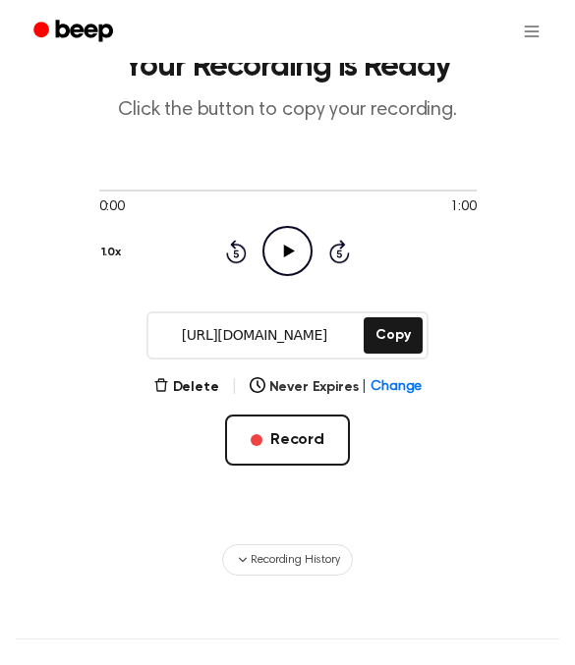
click at [296, 252] on icon "Play Audio" at bounding box center [287, 251] width 50 height 50
click at [394, 338] on button "Copy" at bounding box center [392, 335] width 58 height 36
click at [292, 441] on button "Record" at bounding box center [287, 439] width 125 height 51
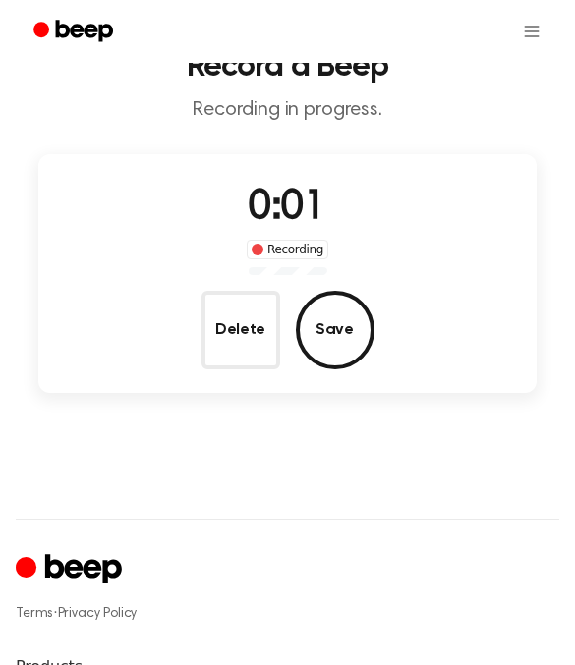
click at [234, 340] on button "Delete" at bounding box center [240, 330] width 79 height 79
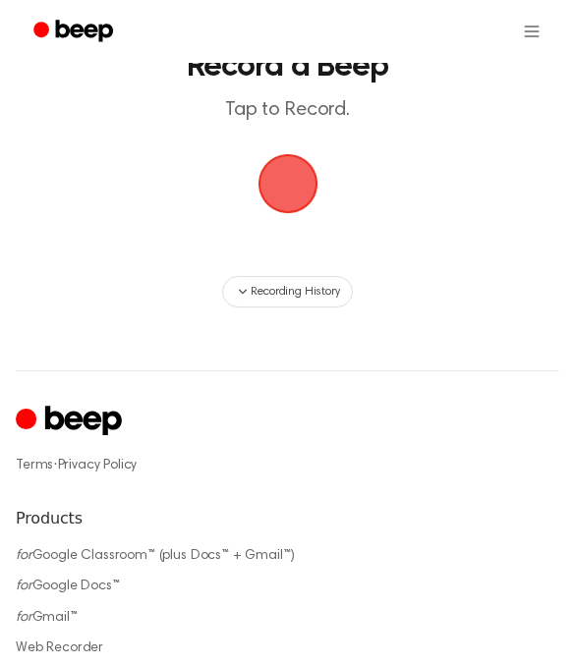
click at [280, 189] on span "button" at bounding box center [286, 183] width 67 height 67
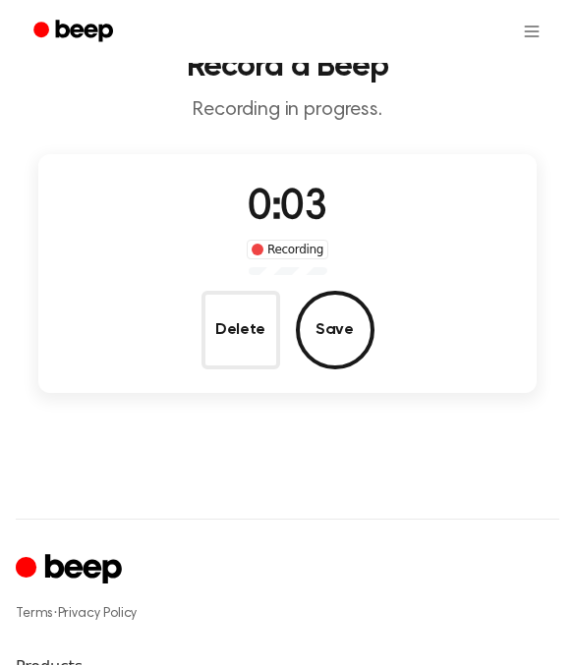
click at [256, 333] on button "Delete" at bounding box center [240, 330] width 79 height 79
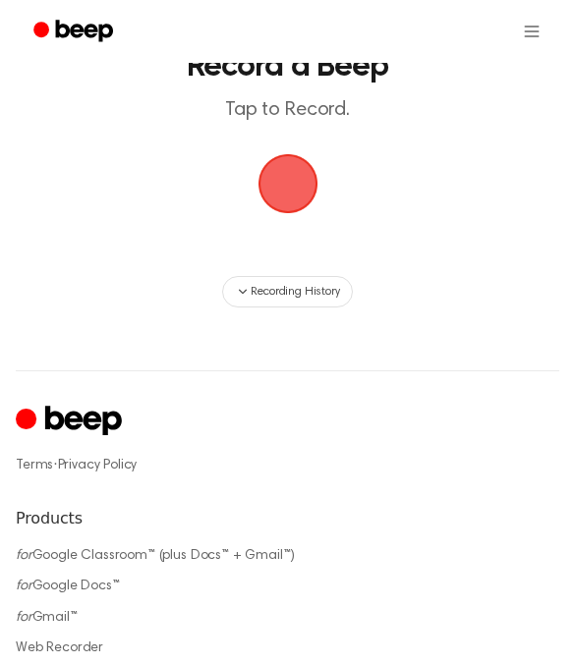
click at [282, 193] on span "button" at bounding box center [287, 183] width 71 height 71
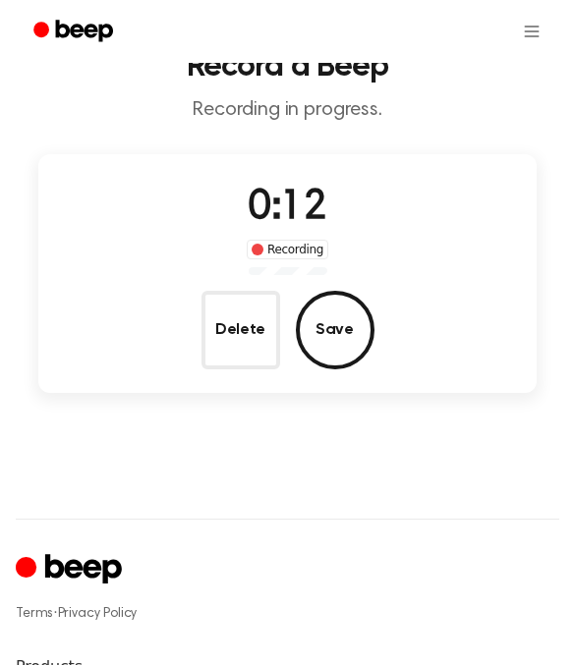
click at [254, 328] on button "Delete" at bounding box center [240, 330] width 79 height 79
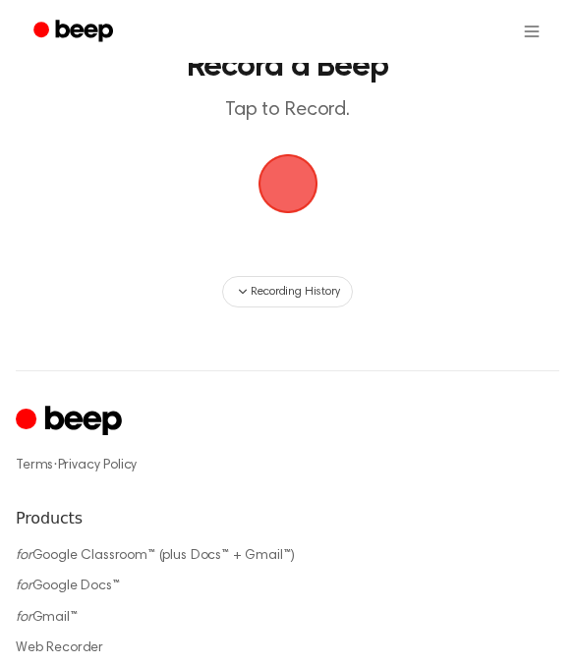
click at [281, 200] on span "button" at bounding box center [286, 183] width 67 height 67
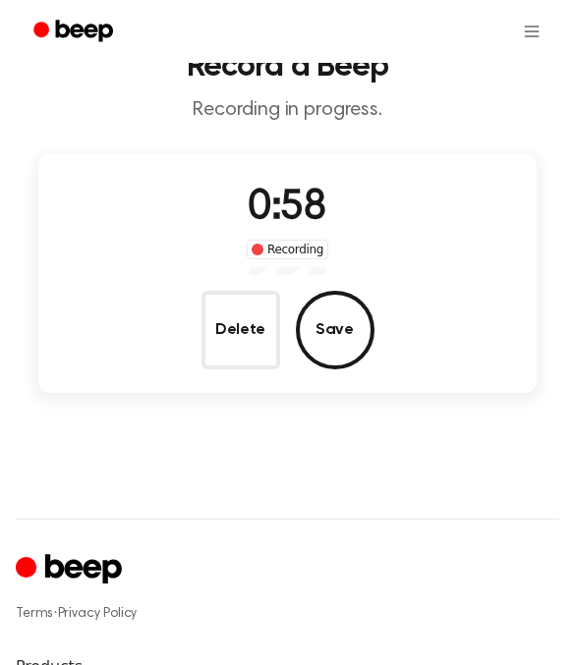
click at [247, 321] on button "Delete" at bounding box center [240, 330] width 79 height 79
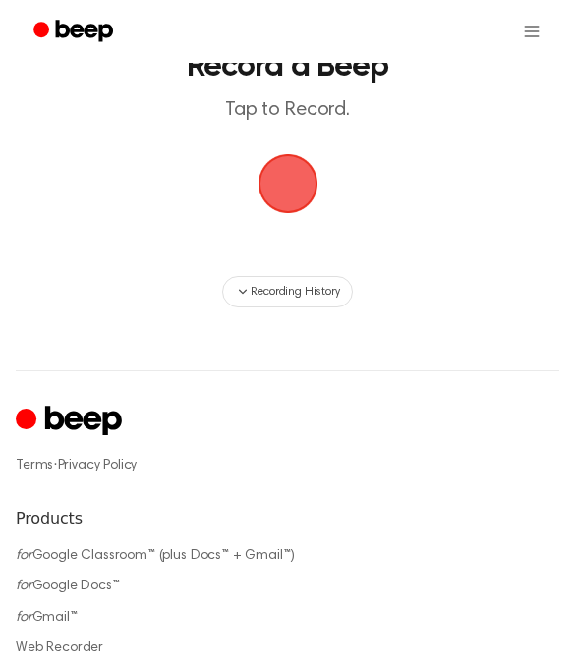
click at [293, 189] on span "button" at bounding box center [287, 184] width 60 height 60
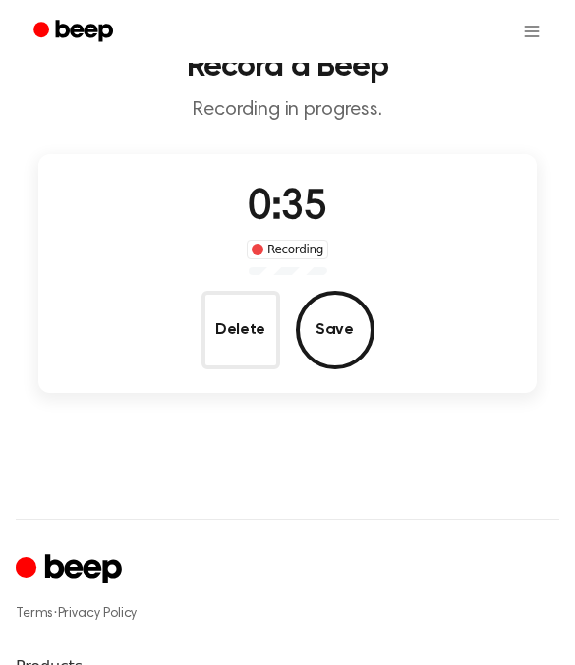
click at [245, 318] on button "Delete" at bounding box center [240, 330] width 79 height 79
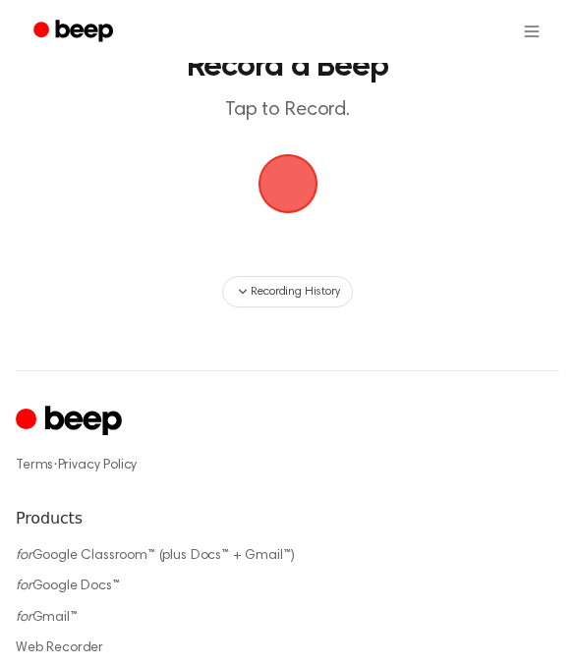
click at [285, 197] on span "button" at bounding box center [287, 183] width 81 height 81
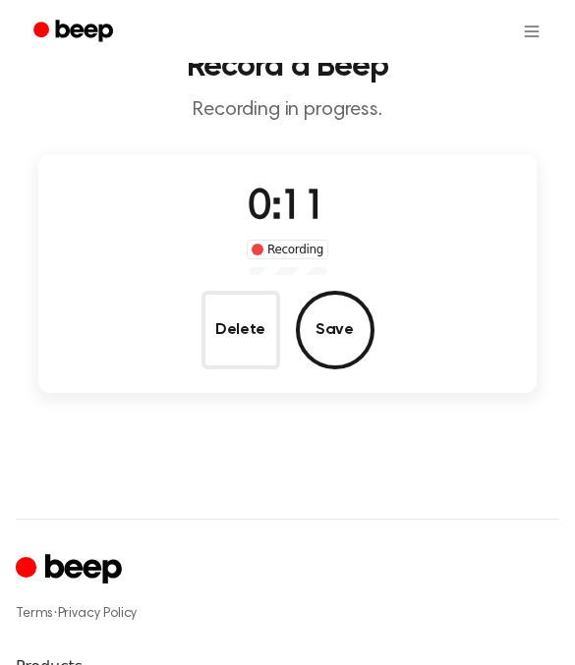
click at [349, 355] on button "Save" at bounding box center [335, 330] width 79 height 79
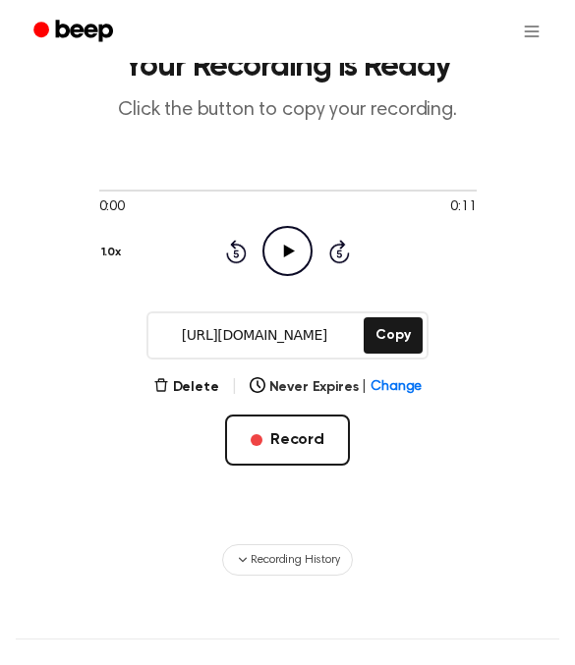
click at [298, 429] on button "Record" at bounding box center [287, 439] width 125 height 51
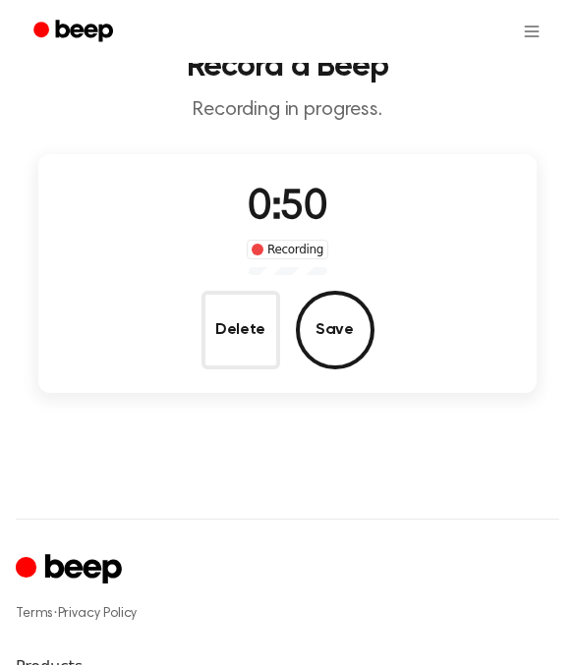
click at [234, 329] on button "Delete" at bounding box center [240, 330] width 79 height 79
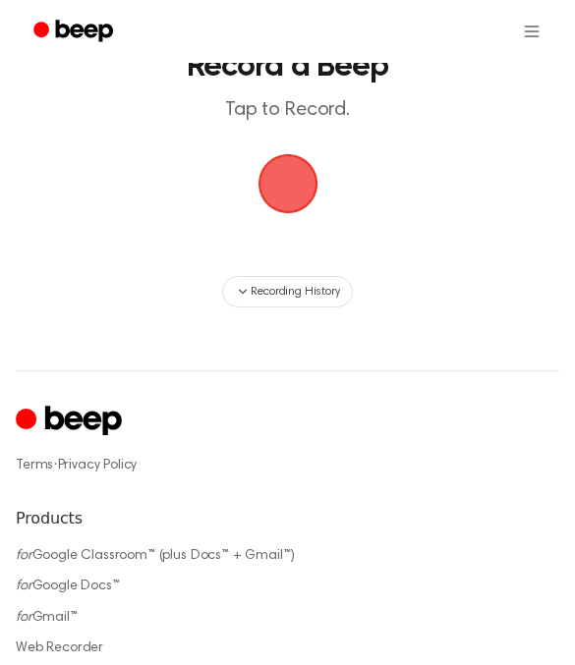
click at [292, 196] on span "button" at bounding box center [286, 183] width 67 height 67
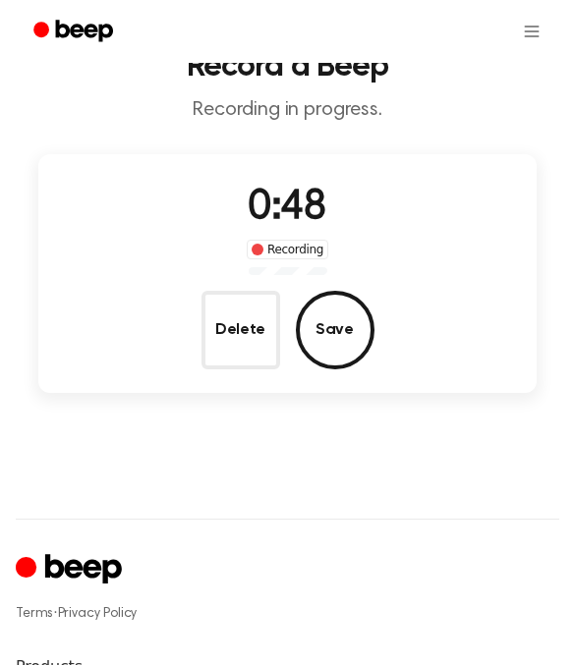
click at [247, 341] on button "Delete" at bounding box center [240, 330] width 79 height 79
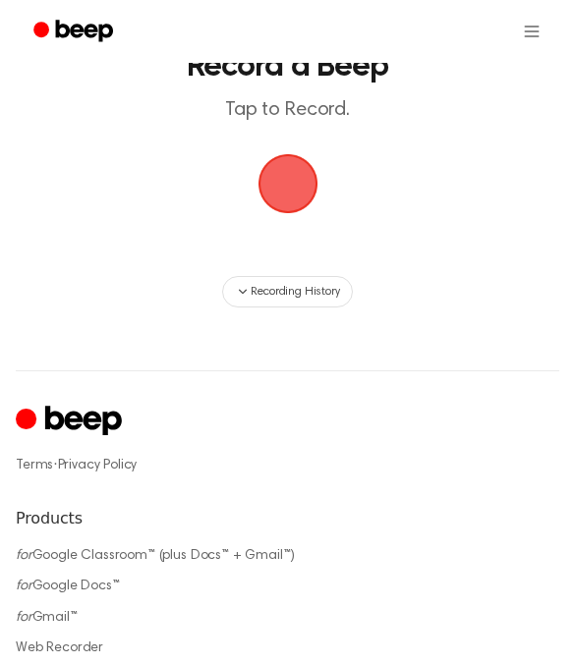
click at [281, 188] on span "button" at bounding box center [287, 183] width 79 height 79
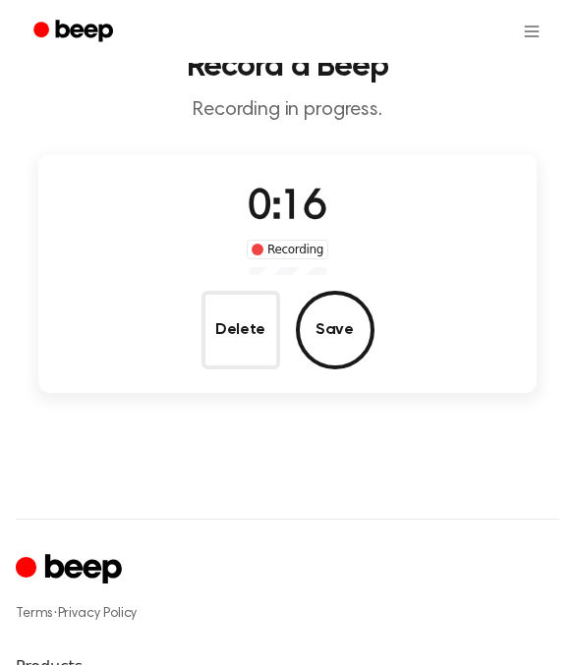
click at [248, 366] on button "Delete" at bounding box center [240, 330] width 79 height 79
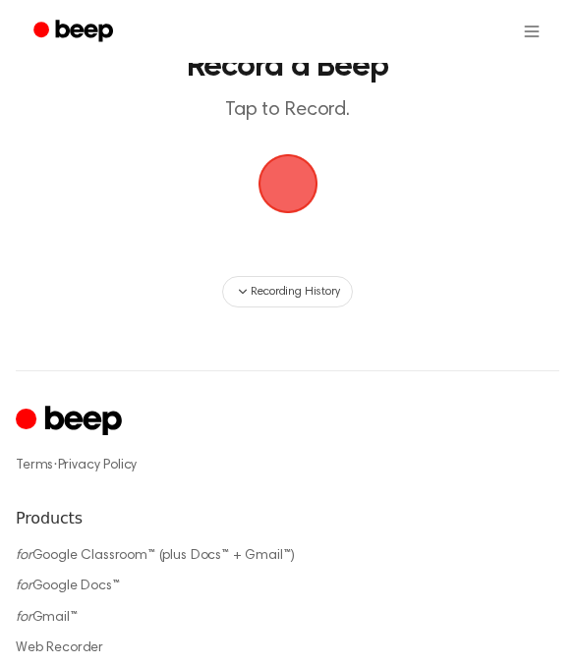
click at [293, 189] on span "button" at bounding box center [287, 183] width 81 height 81
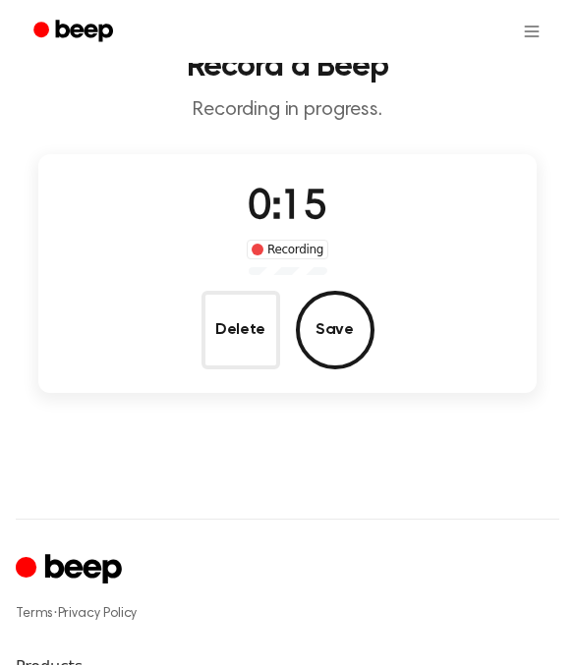
click at [241, 342] on button "Delete" at bounding box center [240, 330] width 79 height 79
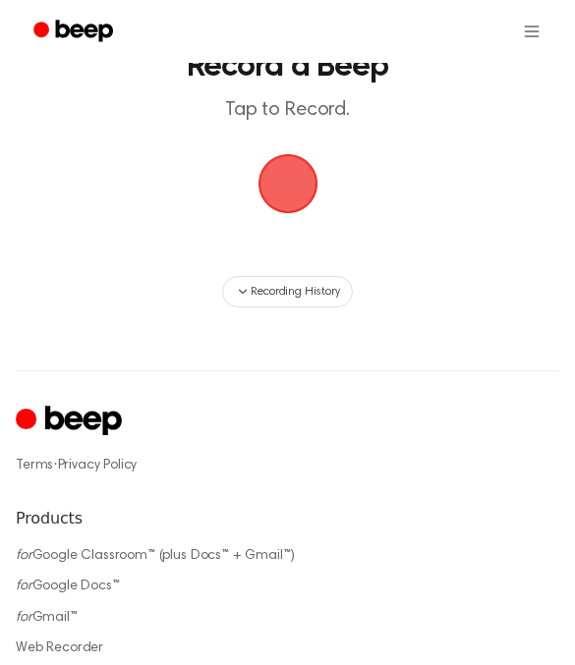
click at [305, 185] on span "button" at bounding box center [287, 184] width 64 height 64
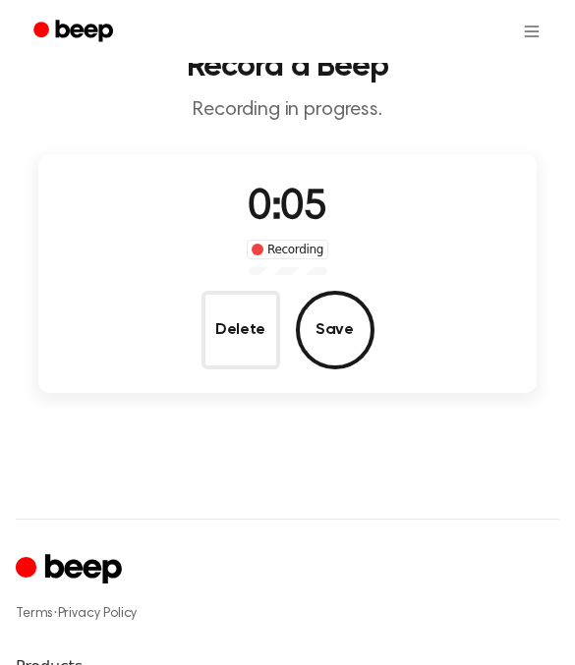
click at [211, 348] on button "Delete" at bounding box center [240, 330] width 79 height 79
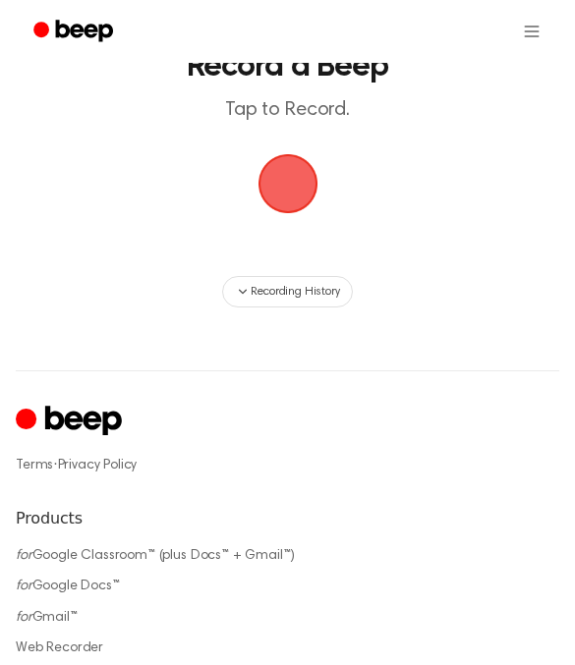
click at [279, 180] on span "button" at bounding box center [287, 183] width 76 height 76
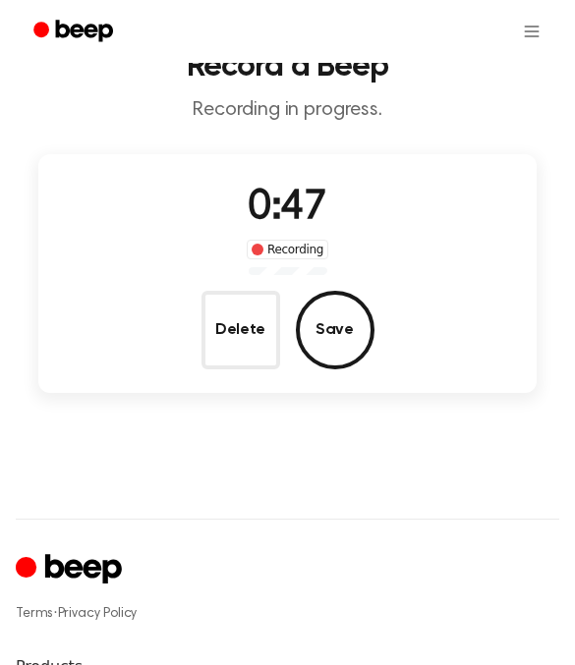
click at [223, 322] on button "Delete" at bounding box center [240, 330] width 79 height 79
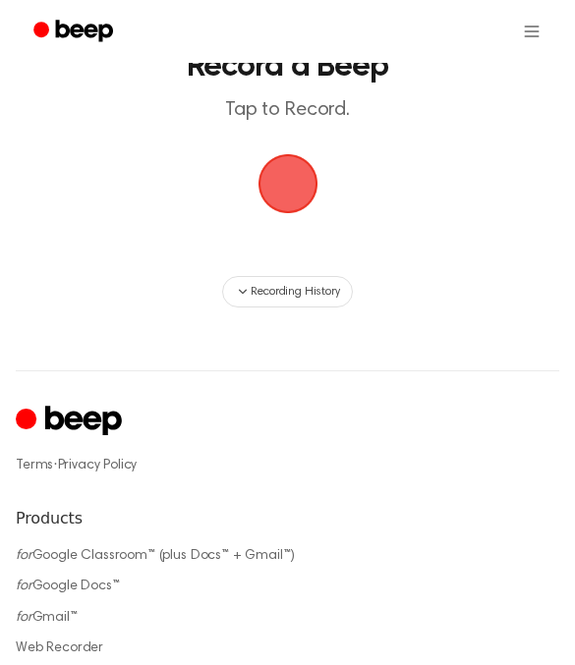
click at [283, 187] on span "button" at bounding box center [287, 183] width 71 height 71
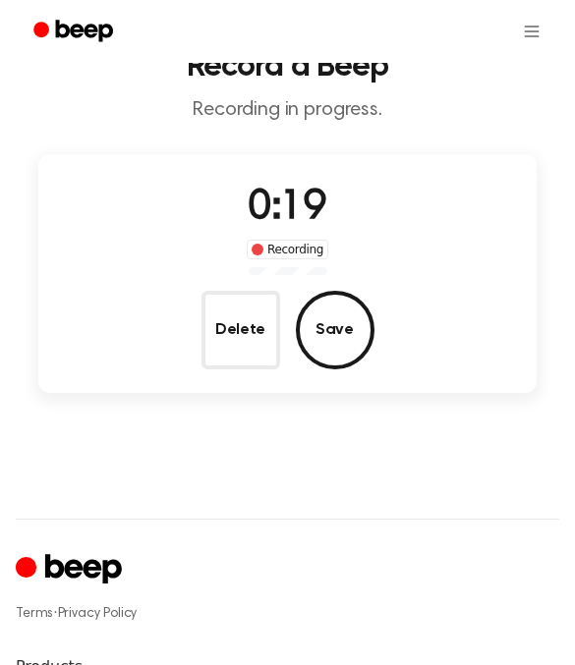
click at [228, 319] on button "Delete" at bounding box center [240, 330] width 79 height 79
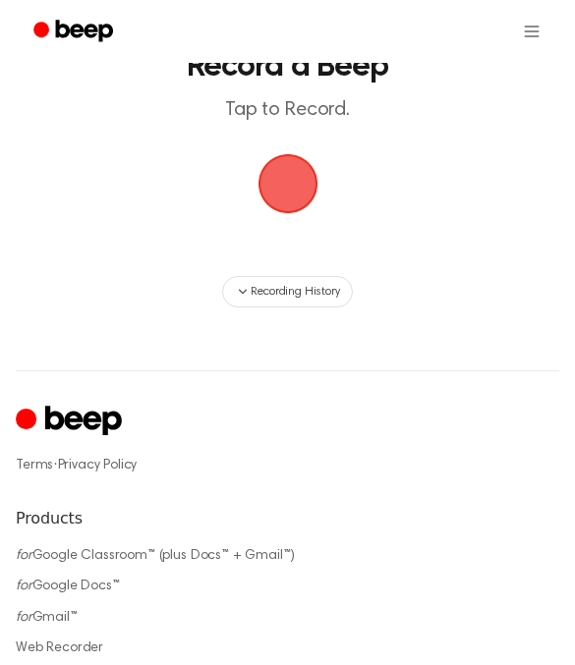
click at [305, 170] on span "button" at bounding box center [288, 183] width 88 height 88
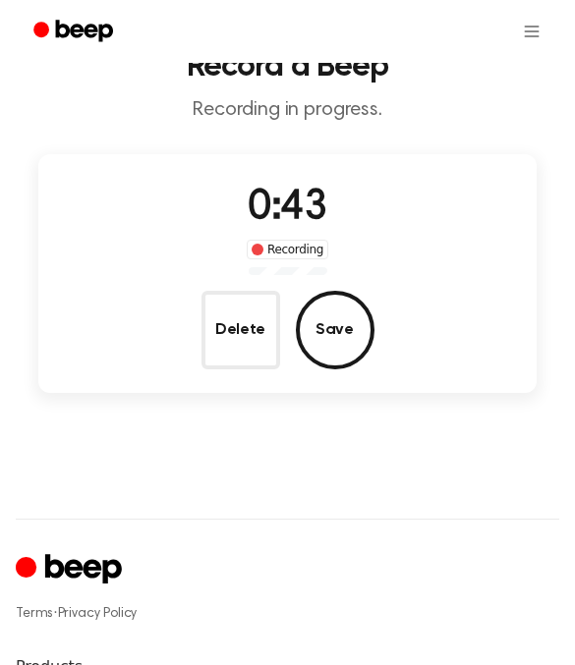
click at [270, 333] on button "Delete" at bounding box center [240, 330] width 79 height 79
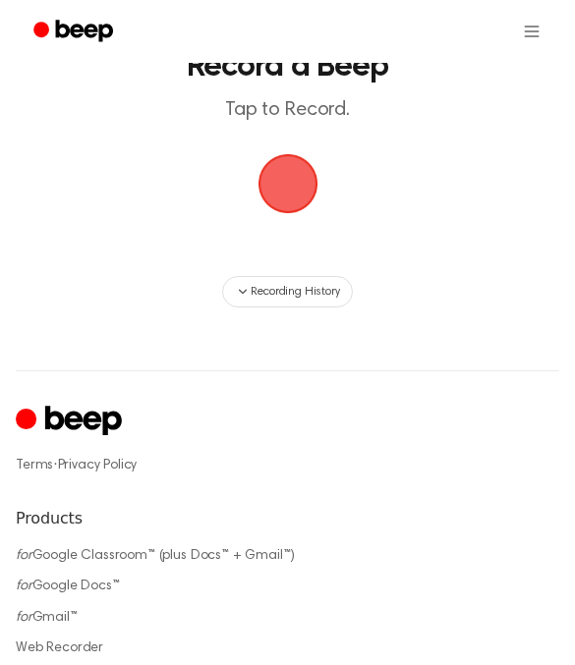
click at [287, 202] on span "button" at bounding box center [286, 183] width 67 height 67
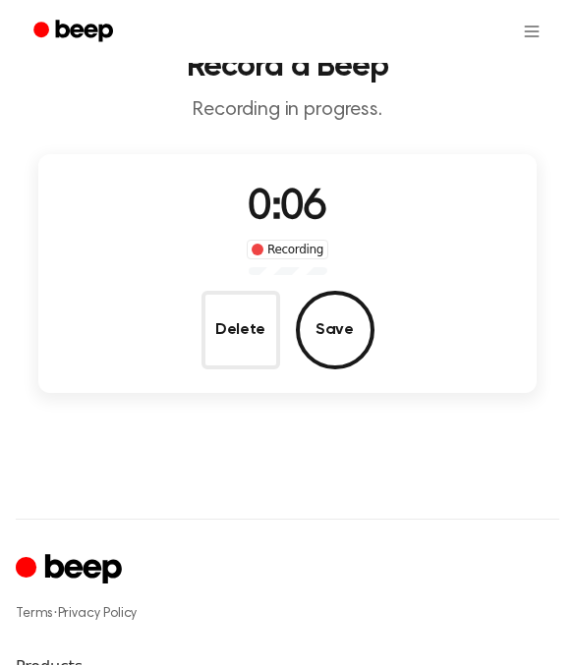
click at [238, 311] on button "Delete" at bounding box center [240, 330] width 79 height 79
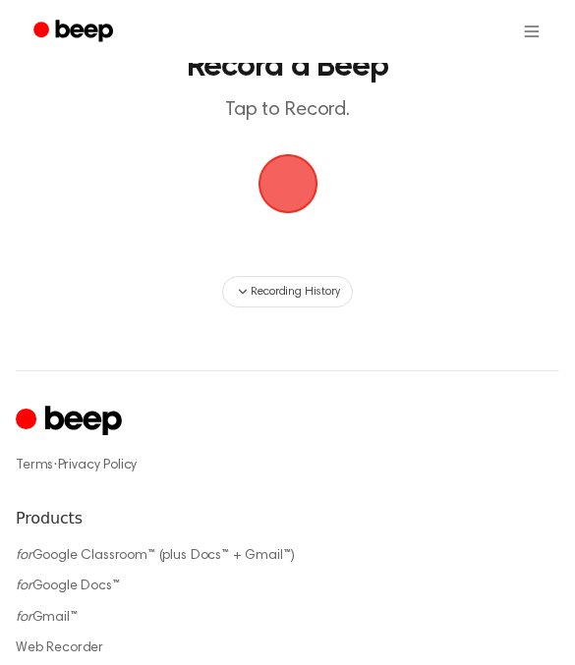
click at [299, 184] on span "button" at bounding box center [287, 183] width 95 height 95
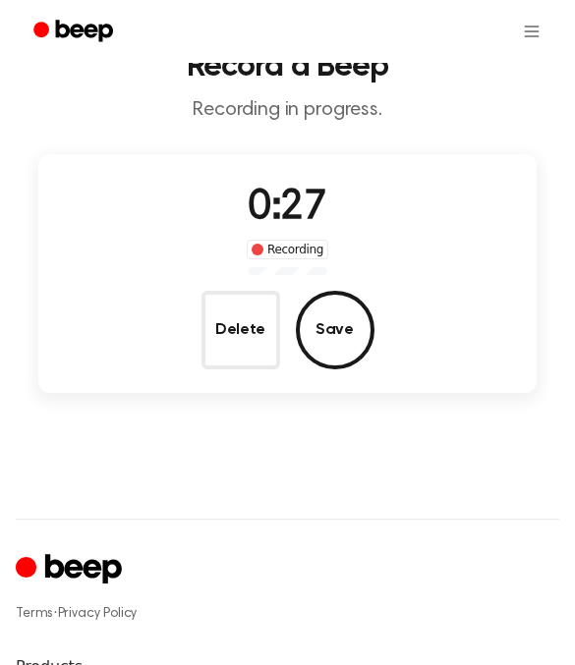
click at [247, 339] on button "Delete" at bounding box center [240, 330] width 79 height 79
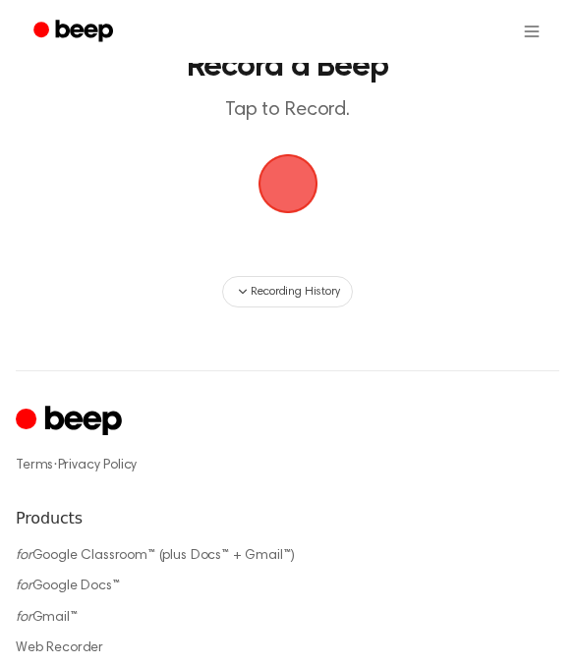
click at [282, 186] on span "button" at bounding box center [288, 184] width 110 height 110
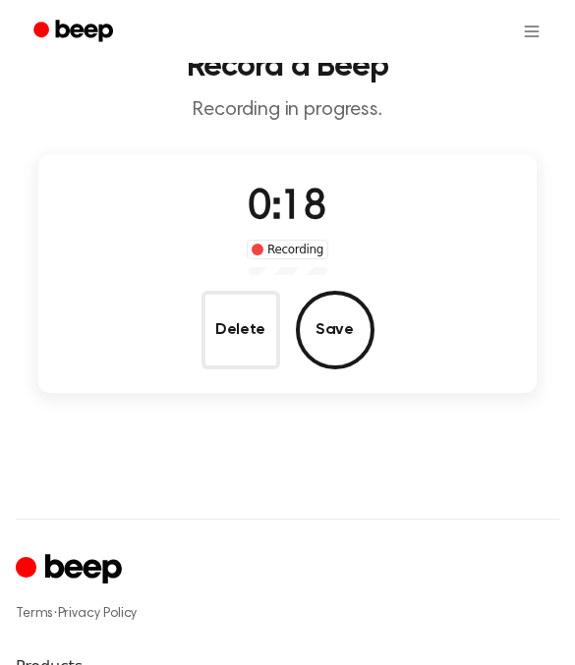
click at [270, 340] on button "Delete" at bounding box center [240, 330] width 79 height 79
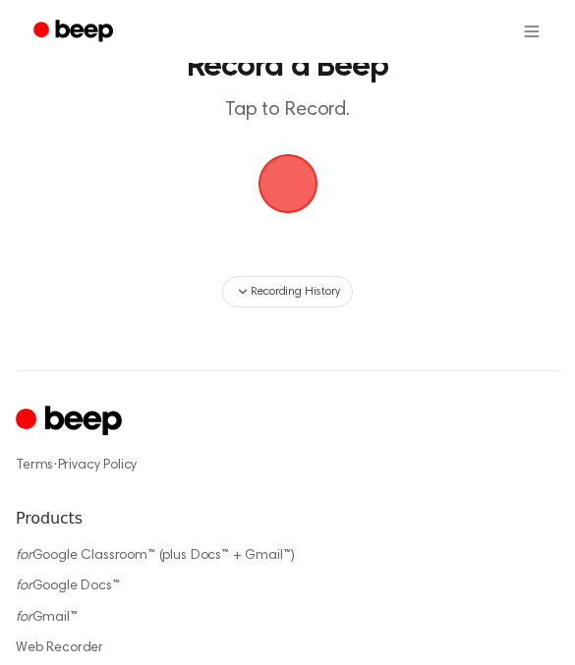
click at [266, 163] on span "button" at bounding box center [287, 184] width 64 height 64
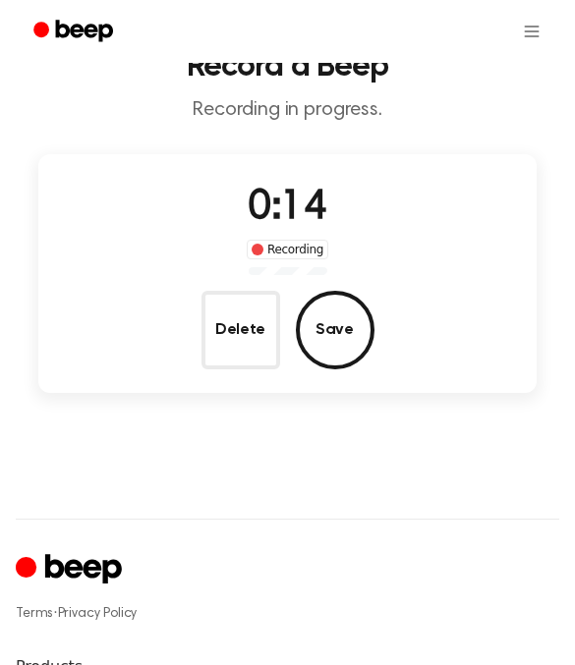
click at [261, 344] on button "Delete" at bounding box center [240, 330] width 79 height 79
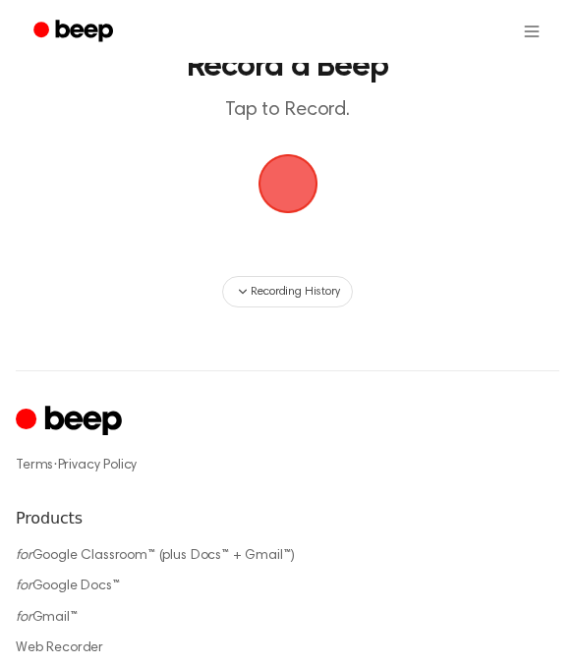
click at [294, 180] on span "button" at bounding box center [287, 183] width 71 height 71
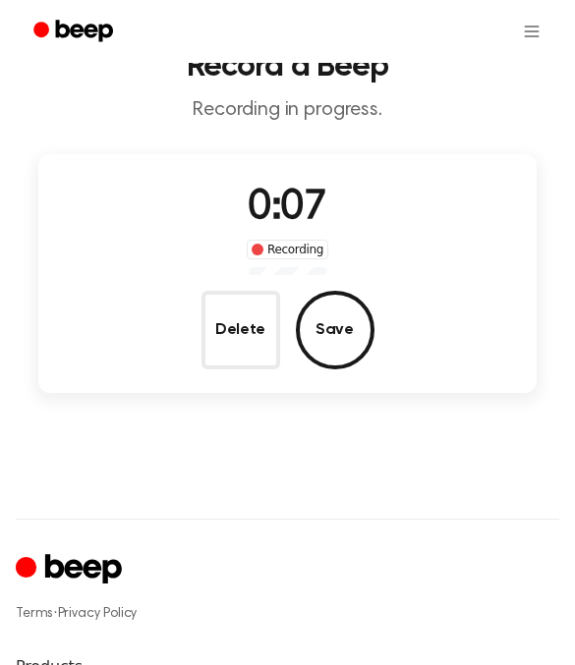
click at [226, 314] on button "Delete" at bounding box center [240, 330] width 79 height 79
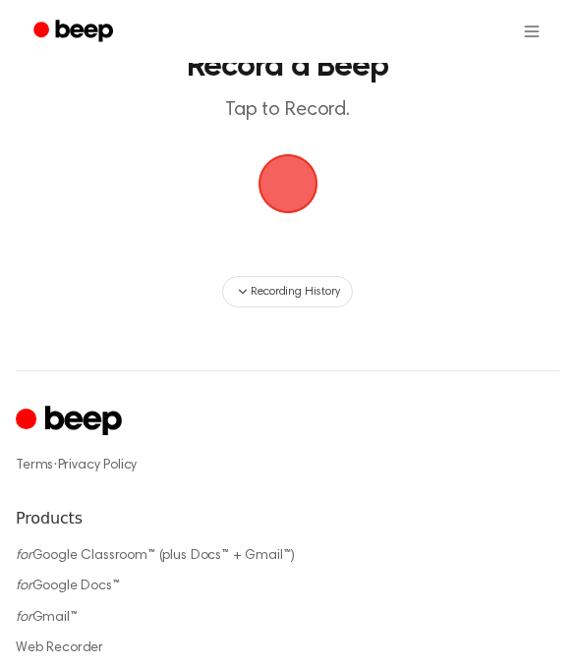
click at [284, 173] on span "button" at bounding box center [287, 183] width 79 height 79
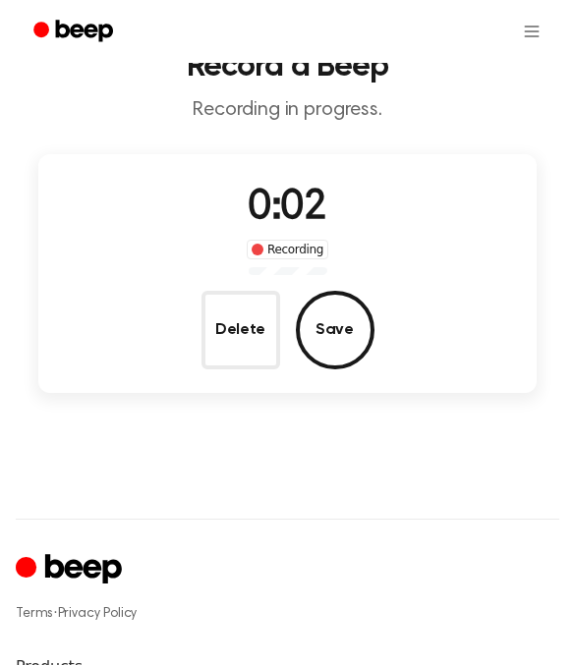
click at [222, 319] on button "Delete" at bounding box center [240, 330] width 79 height 79
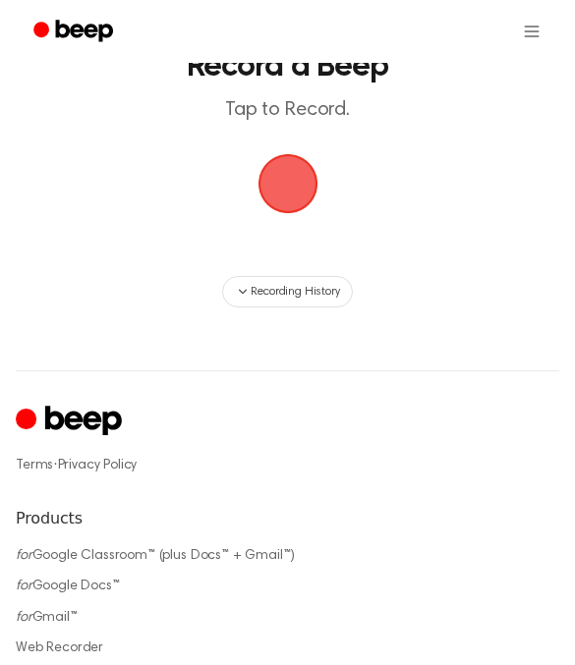
click at [280, 283] on span "Recording History" at bounding box center [294, 292] width 88 height 18
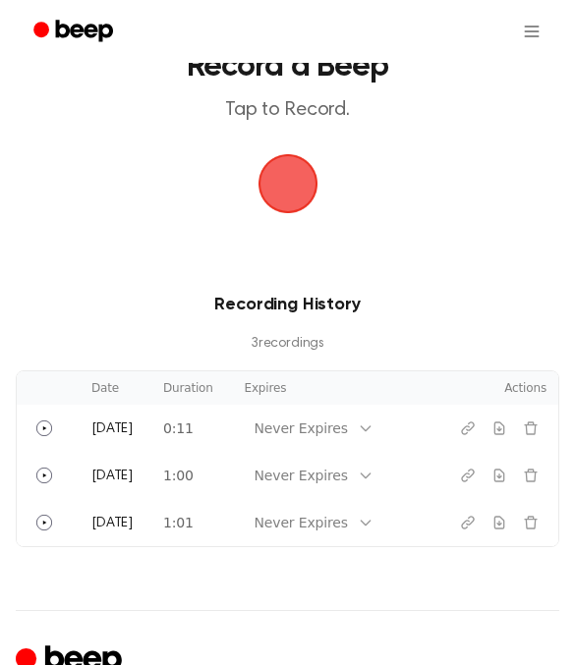
click at [277, 200] on span "button" at bounding box center [287, 183] width 91 height 91
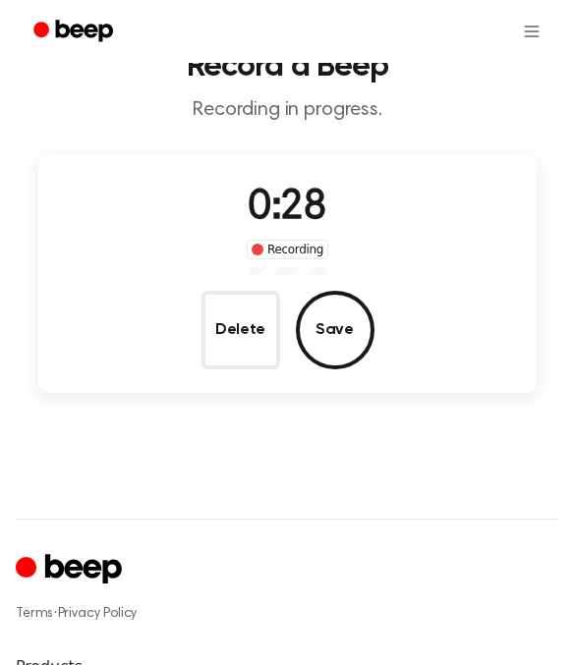
click at [250, 324] on button "Delete" at bounding box center [240, 330] width 79 height 79
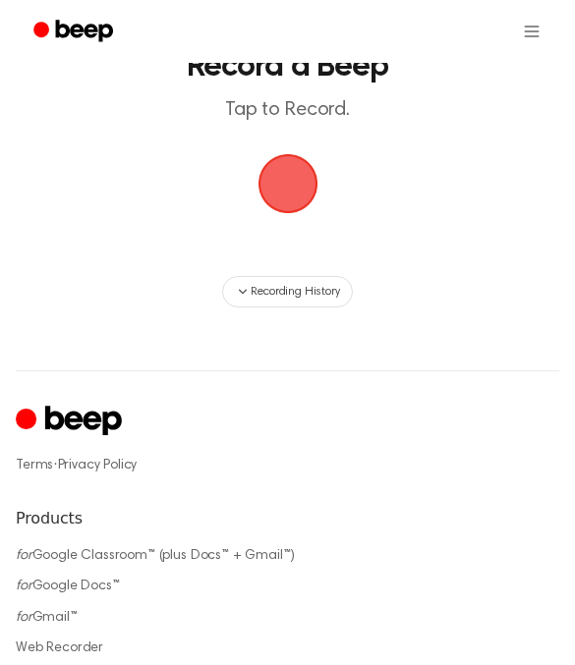
click at [305, 184] on span "button" at bounding box center [287, 183] width 79 height 79
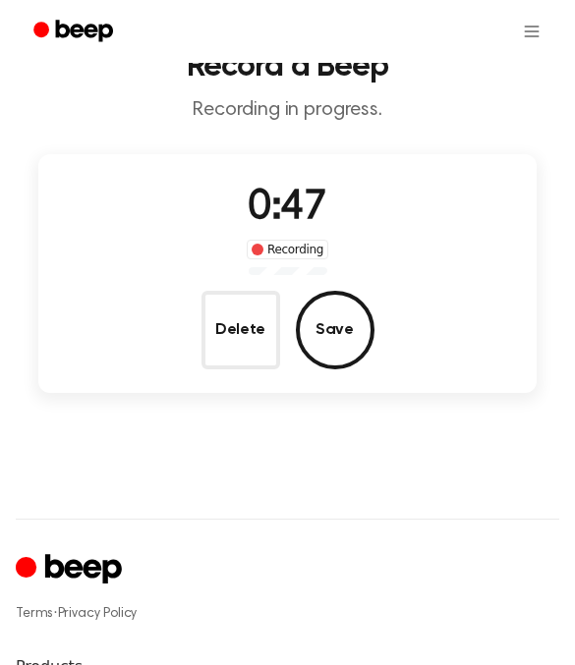
click at [226, 326] on button "Delete" at bounding box center [240, 330] width 79 height 79
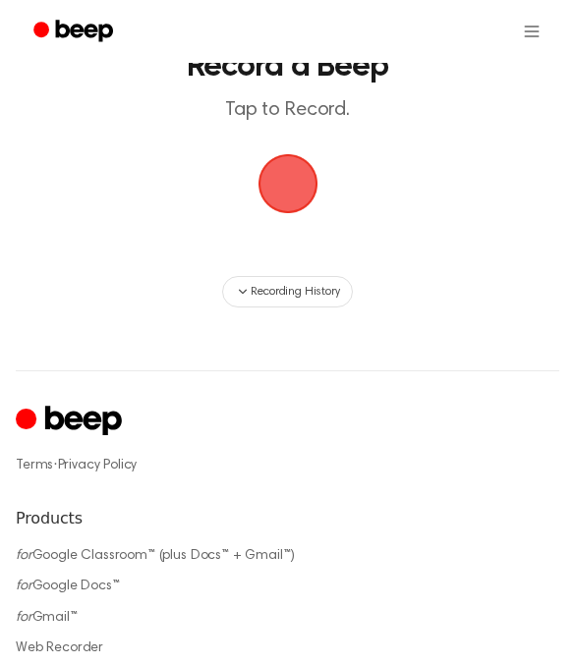
click at [307, 165] on span "button" at bounding box center [287, 183] width 76 height 76
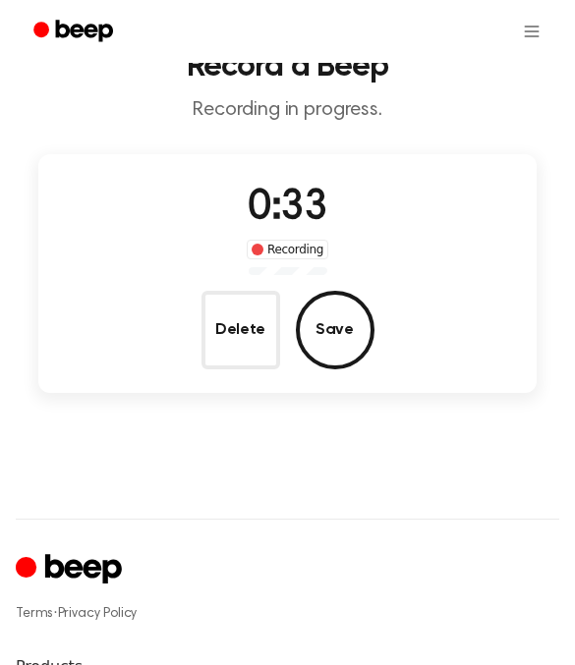
click at [242, 339] on button "Delete" at bounding box center [240, 330] width 79 height 79
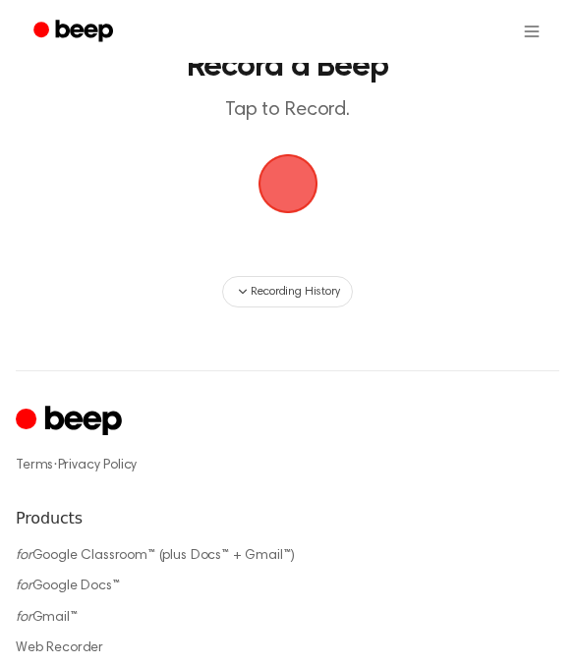
click at [302, 172] on span "button" at bounding box center [287, 184] width 60 height 60
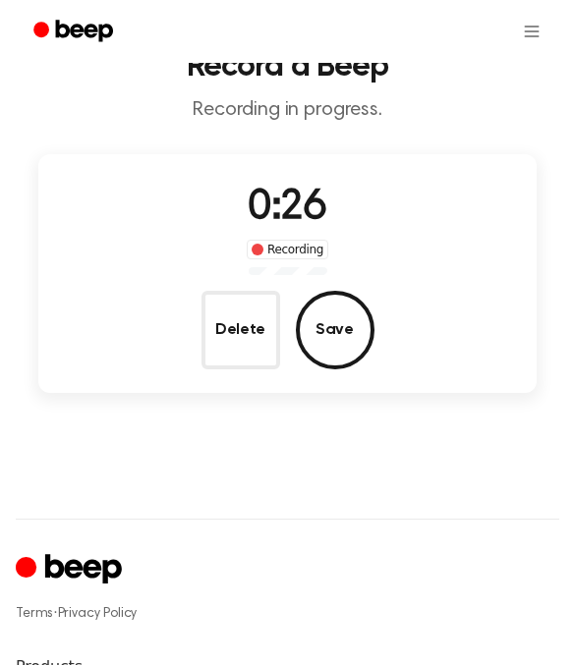
click at [245, 307] on button "Delete" at bounding box center [240, 330] width 79 height 79
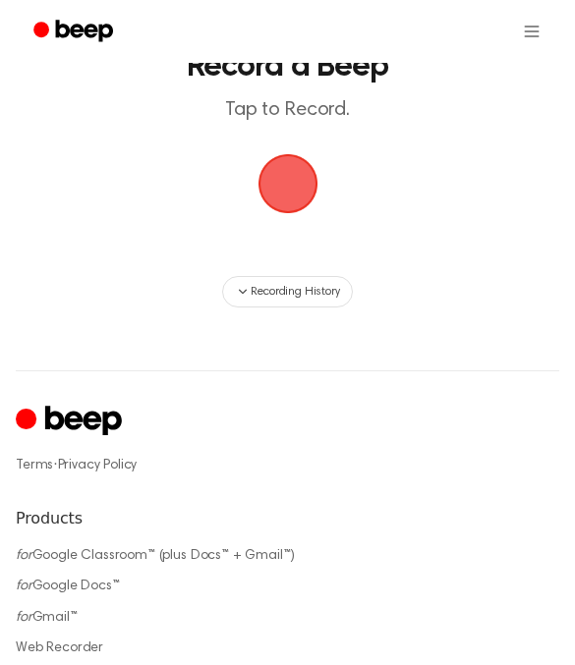
click at [290, 192] on span "button" at bounding box center [287, 184] width 60 height 60
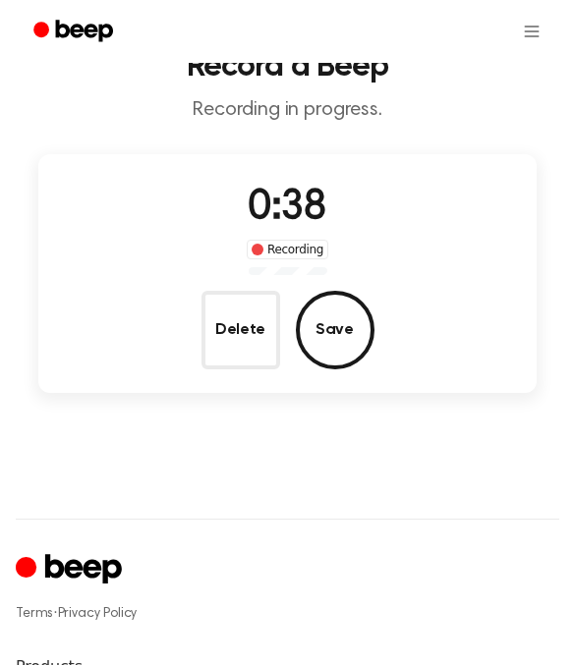
click at [226, 327] on button "Delete" at bounding box center [240, 330] width 79 height 79
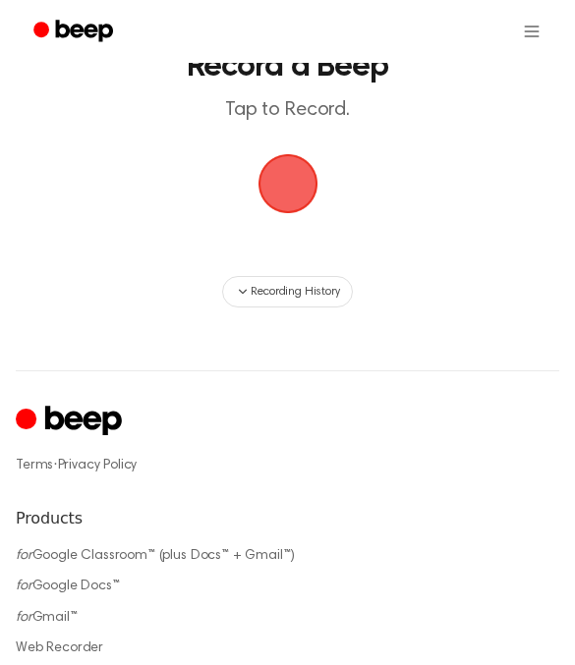
click at [281, 189] on span "button" at bounding box center [286, 183] width 67 height 67
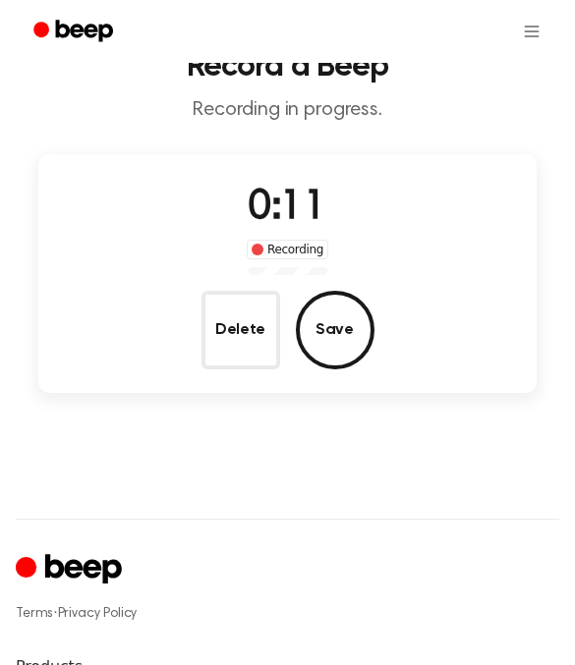
click at [218, 339] on button "Delete" at bounding box center [240, 330] width 79 height 79
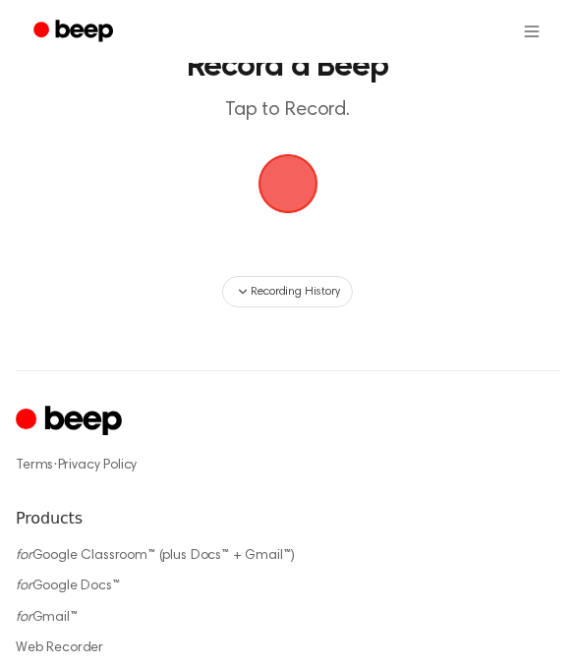
click at [297, 187] on span "button" at bounding box center [286, 183] width 73 height 73
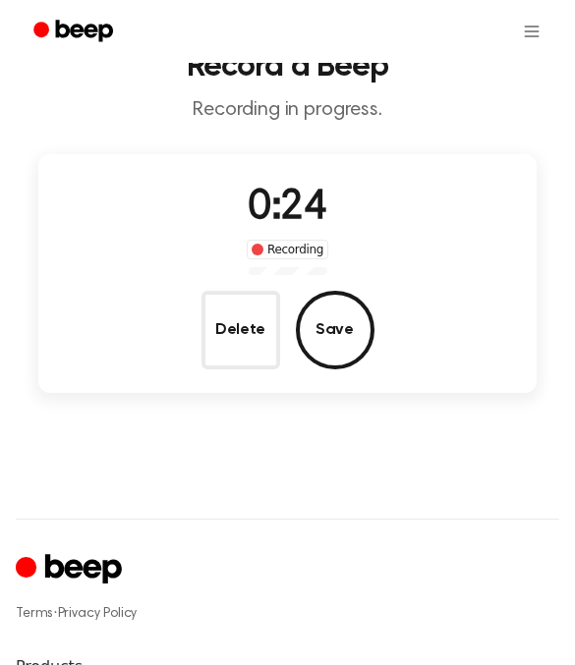
click at [244, 325] on button "Delete" at bounding box center [240, 330] width 79 height 79
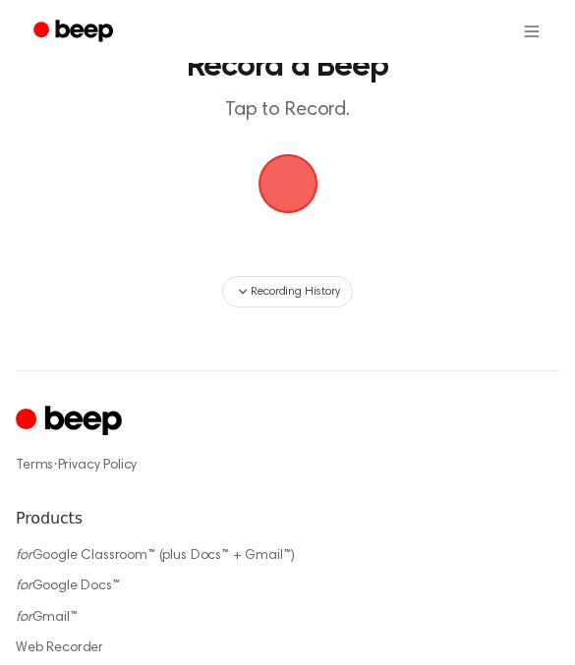
click at [271, 191] on span "button" at bounding box center [286, 183] width 67 height 67
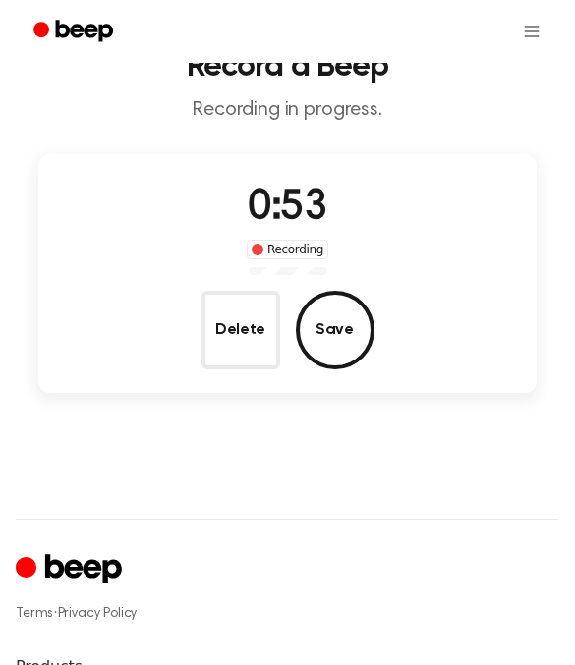
click at [241, 356] on button "Delete" at bounding box center [240, 330] width 79 height 79
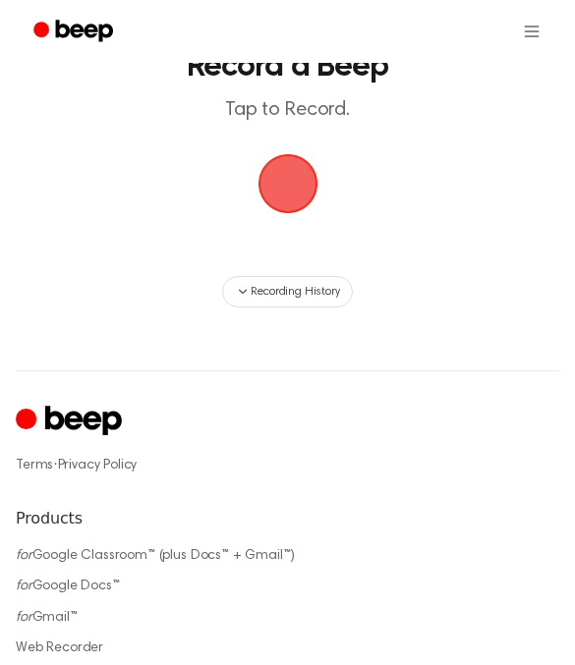
click at [290, 188] on span "button" at bounding box center [287, 184] width 64 height 64
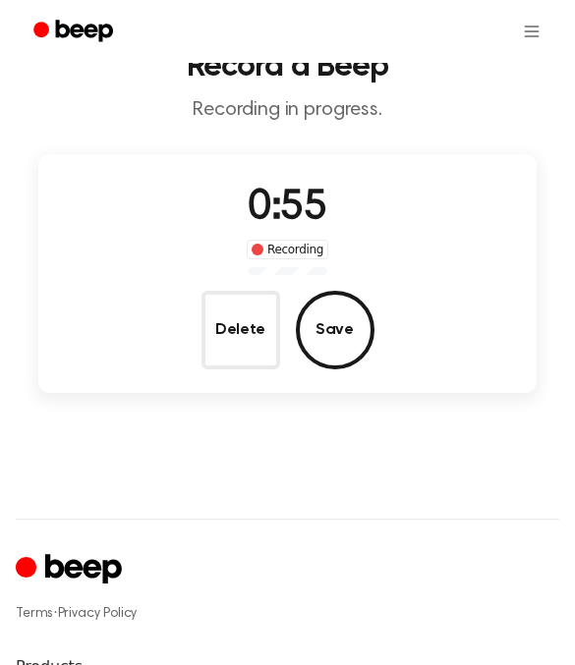
click at [244, 321] on button "Delete" at bounding box center [240, 330] width 79 height 79
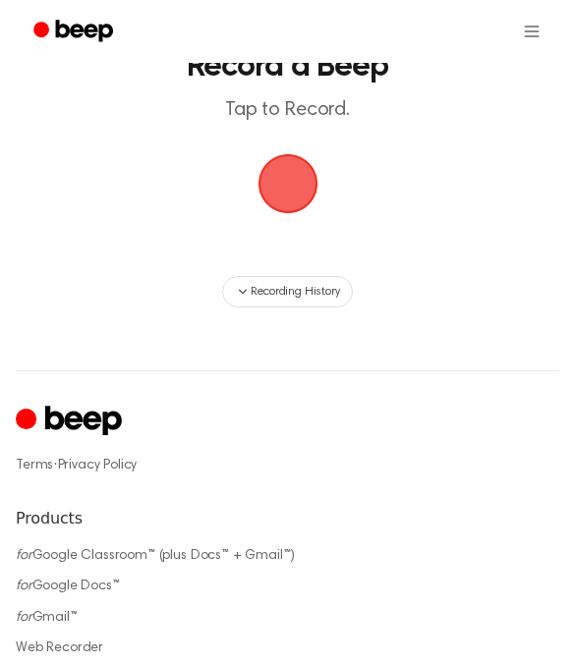
click at [287, 200] on span "button" at bounding box center [287, 184] width 64 height 64
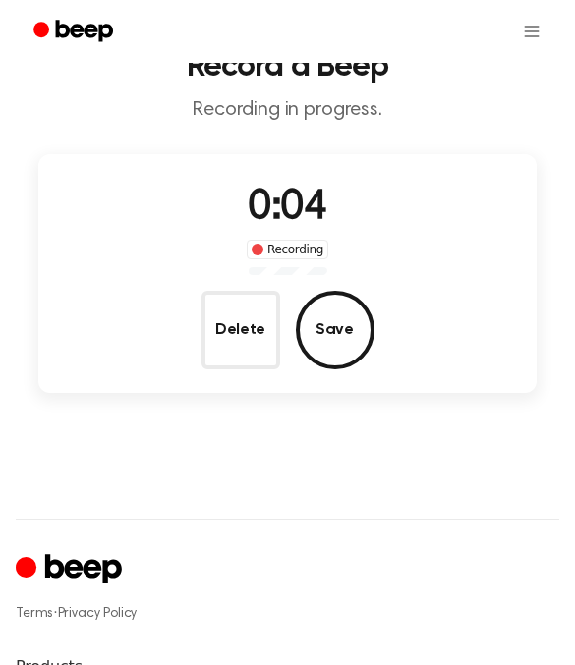
click at [211, 338] on button "Delete" at bounding box center [240, 330] width 79 height 79
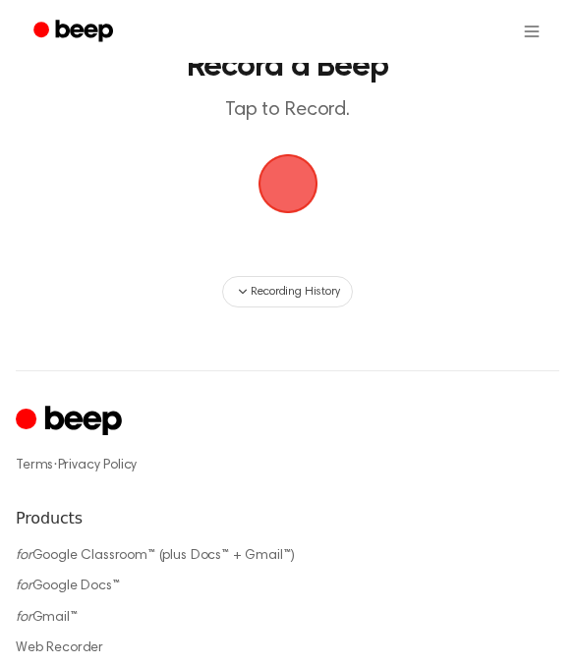
click at [291, 190] on span "button" at bounding box center [286, 183] width 67 height 67
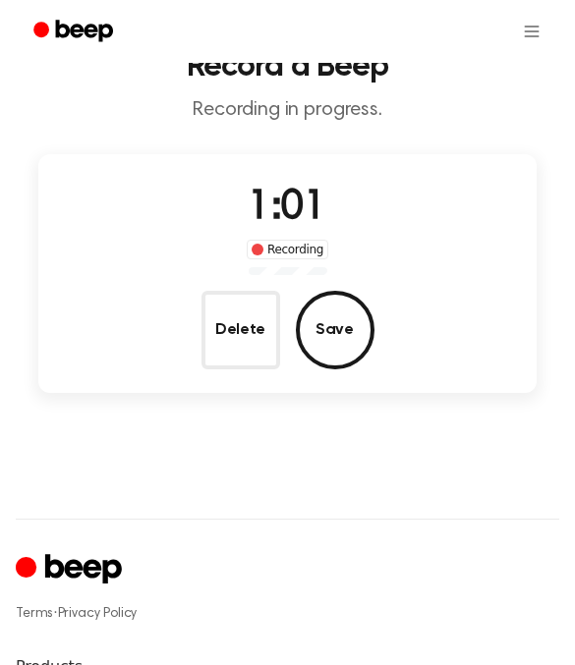
click at [347, 336] on button "Save" at bounding box center [335, 330] width 79 height 79
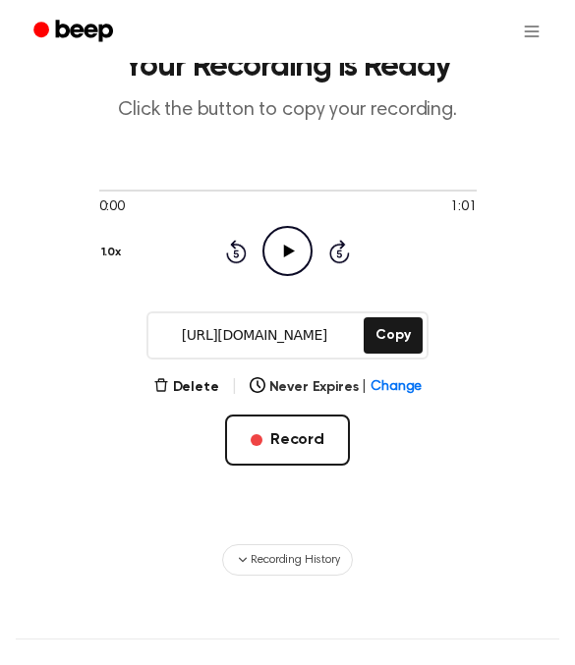
click at [383, 342] on button "Copy" at bounding box center [392, 335] width 58 height 36
click at [190, 379] on button "Delete" at bounding box center [186, 387] width 66 height 21
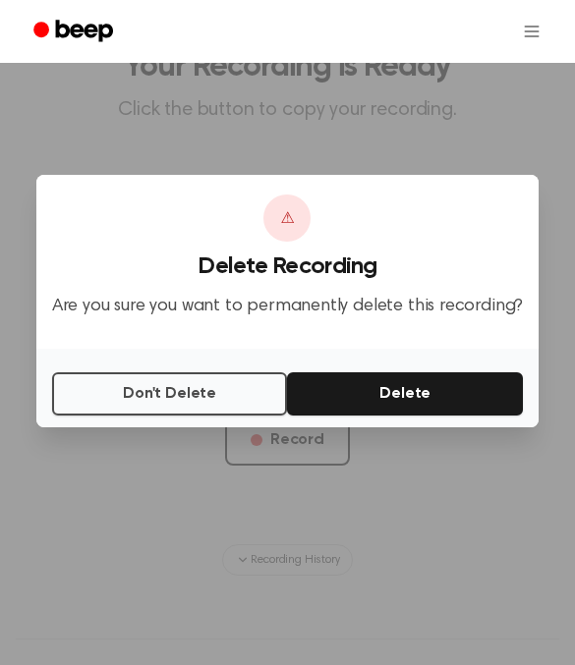
click at [386, 415] on button "Delete" at bounding box center [405, 393] width 236 height 43
click at [353, 415] on button "Delete" at bounding box center [405, 393] width 236 height 43
click at [352, 415] on button "Delete" at bounding box center [405, 393] width 236 height 43
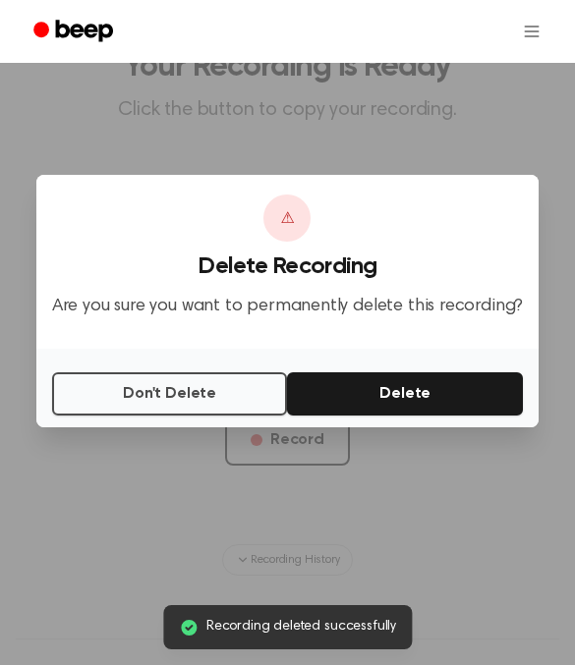
click at [263, 565] on div at bounding box center [287, 332] width 575 height 665
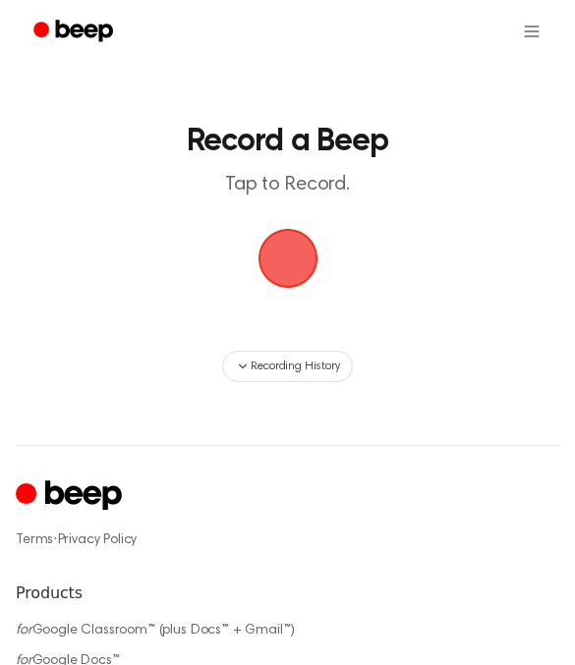
scroll to position [75, 0]
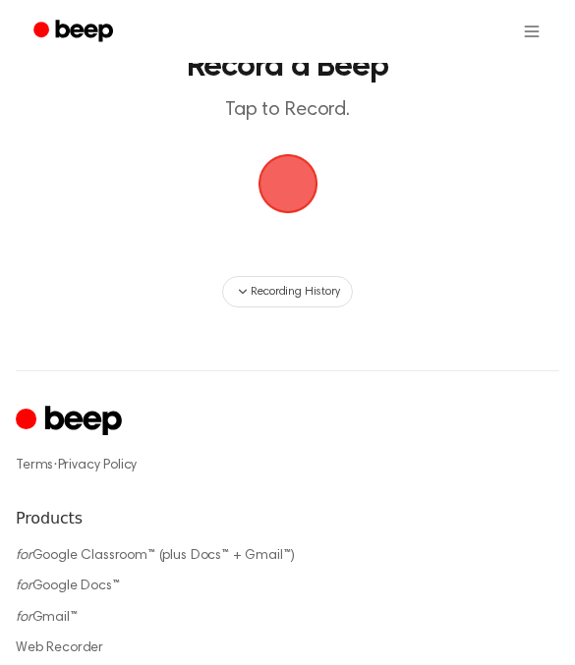
click at [298, 179] on span "button" at bounding box center [286, 183] width 67 height 67
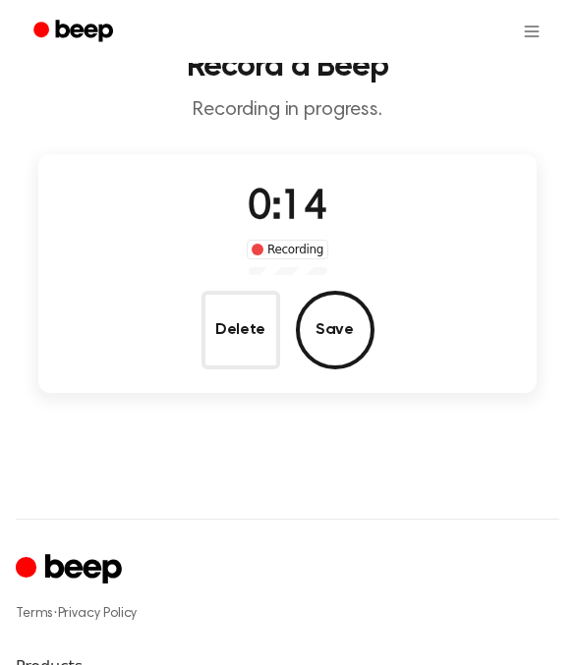
click at [259, 337] on button "Delete" at bounding box center [240, 330] width 79 height 79
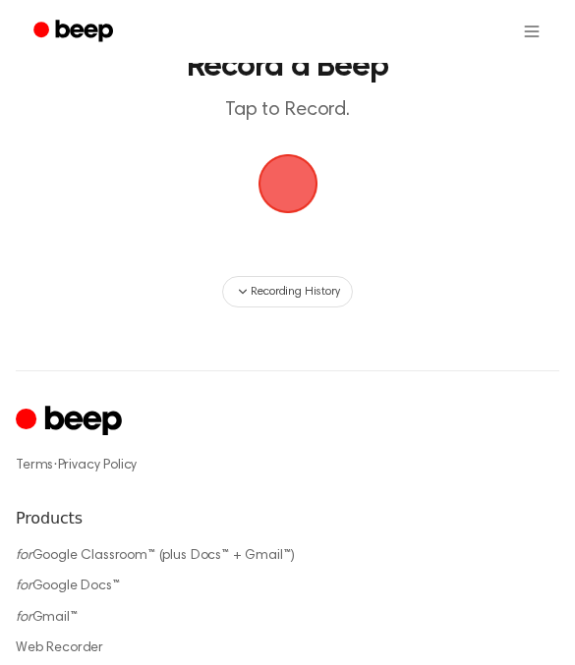
click at [269, 188] on span "button" at bounding box center [286, 183] width 67 height 67
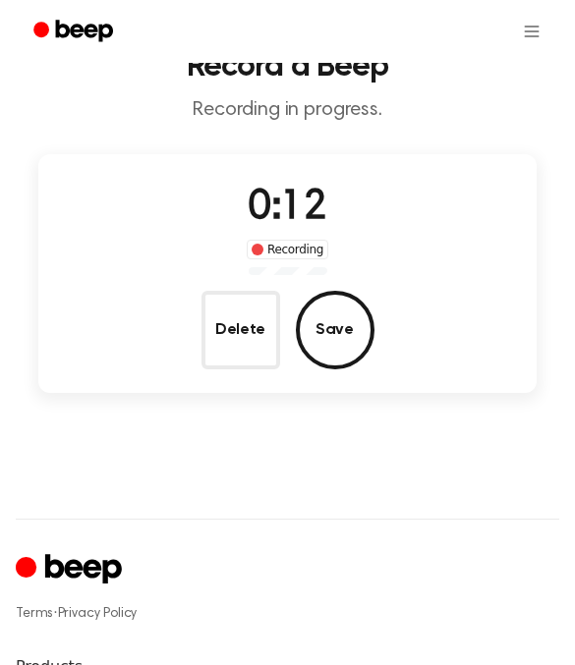
click at [248, 318] on button "Delete" at bounding box center [240, 330] width 79 height 79
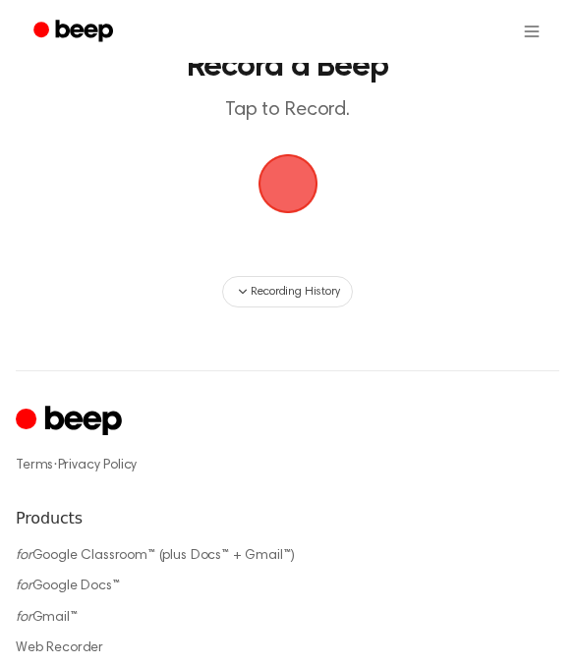
click at [296, 190] on span "button" at bounding box center [286, 183] width 67 height 67
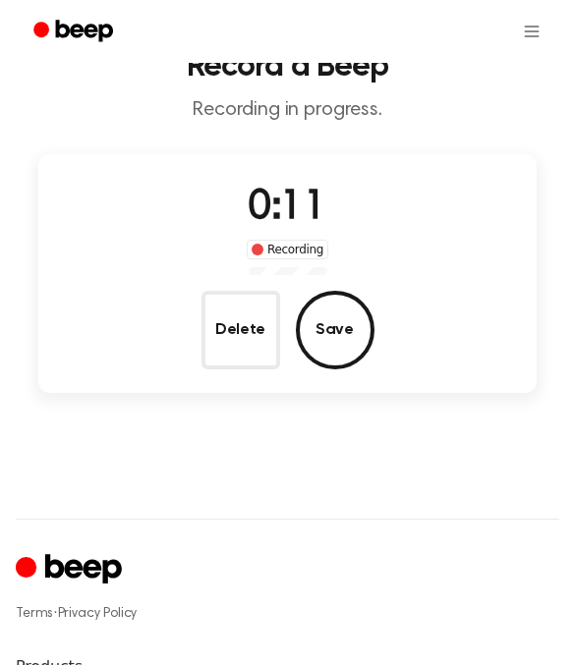
click at [247, 323] on button "Delete" at bounding box center [240, 330] width 79 height 79
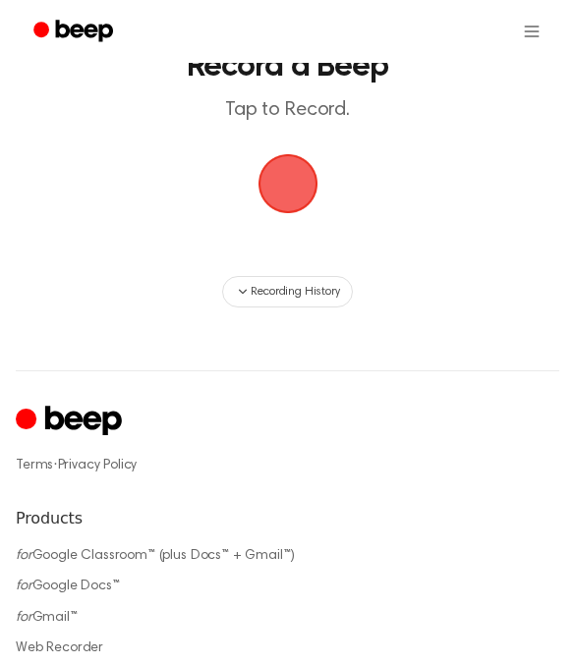
click at [285, 191] on span "button" at bounding box center [287, 184] width 64 height 64
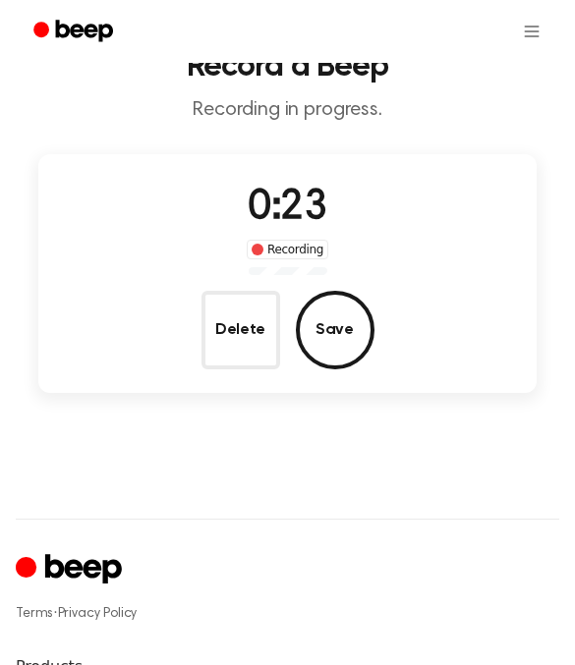
click at [247, 322] on button "Delete" at bounding box center [240, 330] width 79 height 79
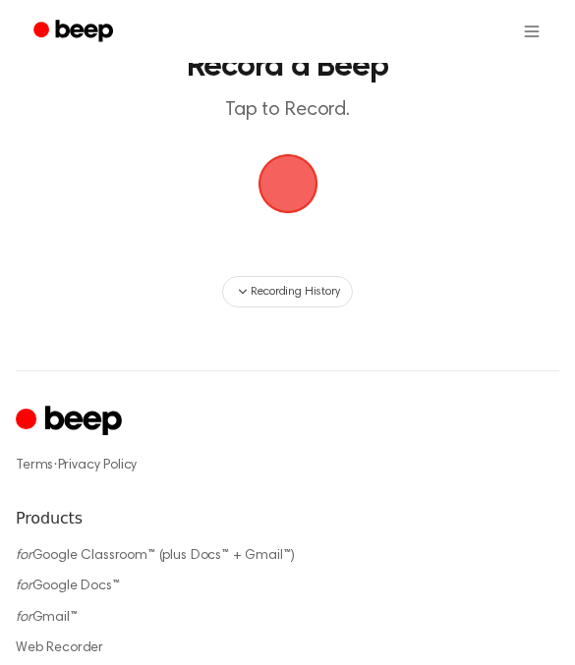
click at [311, 201] on span "button" at bounding box center [287, 184] width 64 height 64
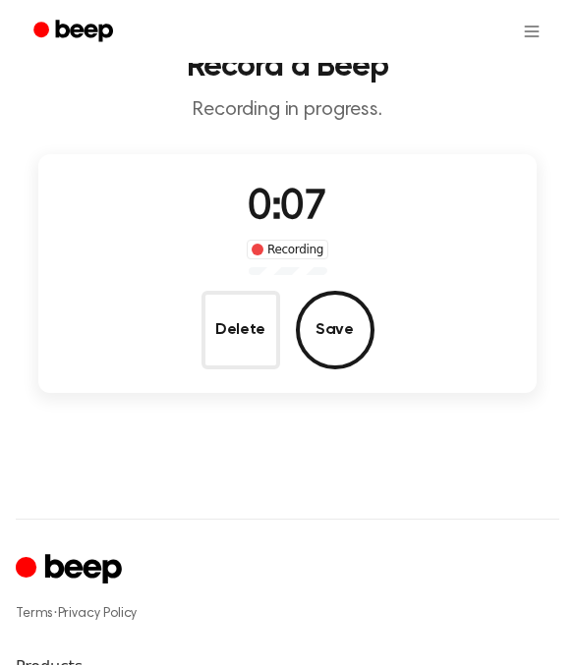
click at [347, 326] on button "Save" at bounding box center [335, 330] width 79 height 79
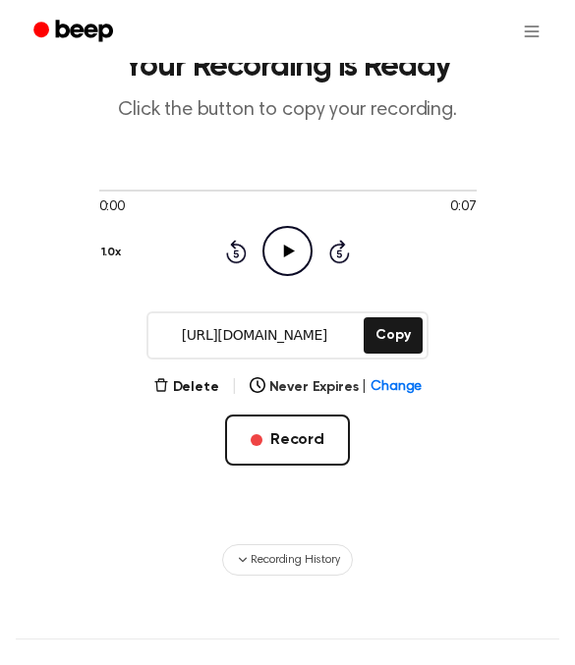
scroll to position [0, 0]
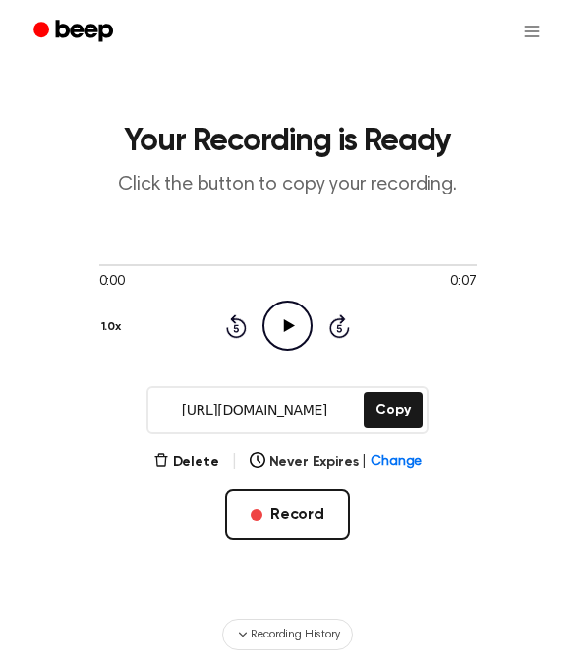
click at [274, 513] on button "Record" at bounding box center [287, 514] width 125 height 51
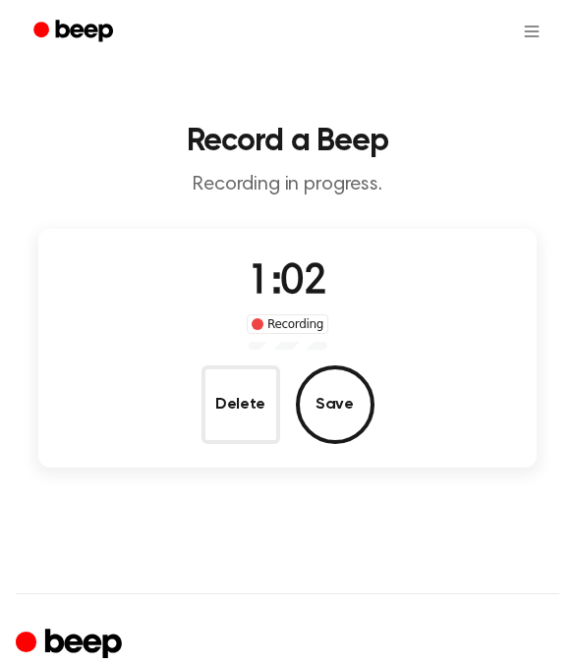
click at [329, 402] on button "Save" at bounding box center [335, 404] width 79 height 79
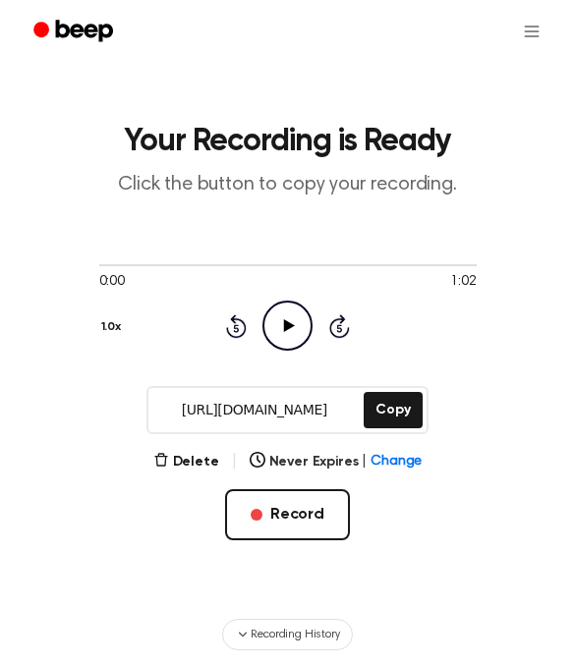
click at [387, 416] on button "Copy" at bounding box center [392, 410] width 58 height 36
click at [487, 78] on link "Recording History" at bounding box center [491, 80] width 122 height 32
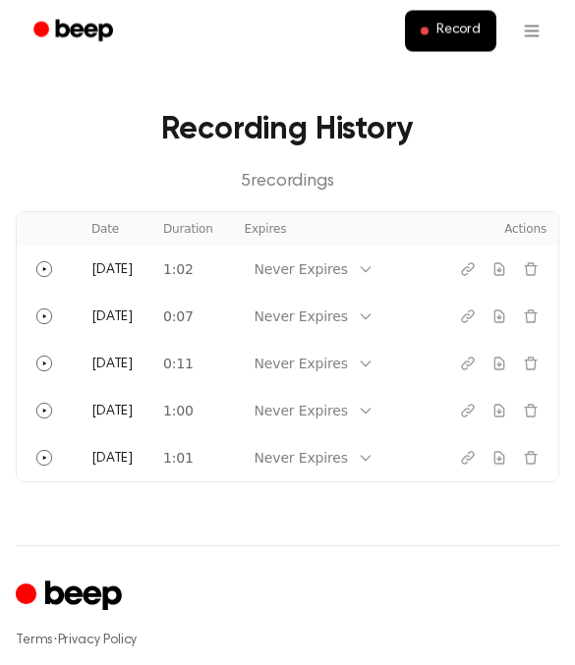
scroll to position [25, 0]
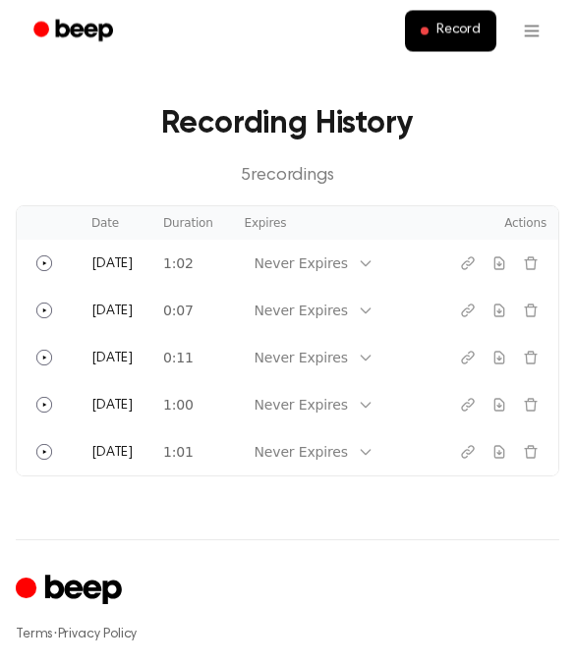
click at [40, 263] on icon "Play" at bounding box center [44, 264] width 16 height 16
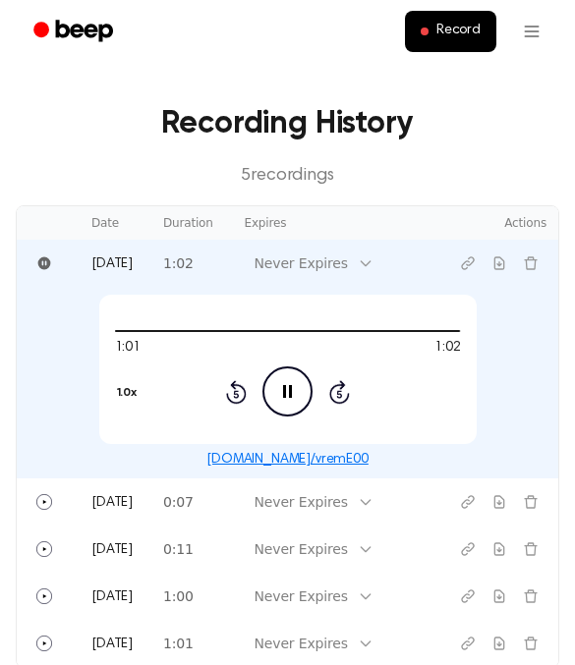
click at [280, 405] on icon "Pause Audio" at bounding box center [287, 391] width 50 height 50
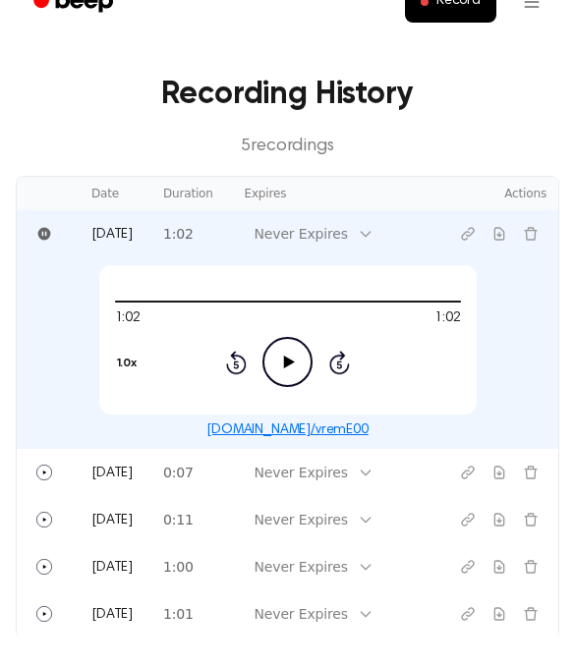
click at [63, 100] on h3 "Recording History" at bounding box center [287, 123] width 512 height 47
